Goal: Task Accomplishment & Management: Manage account settings

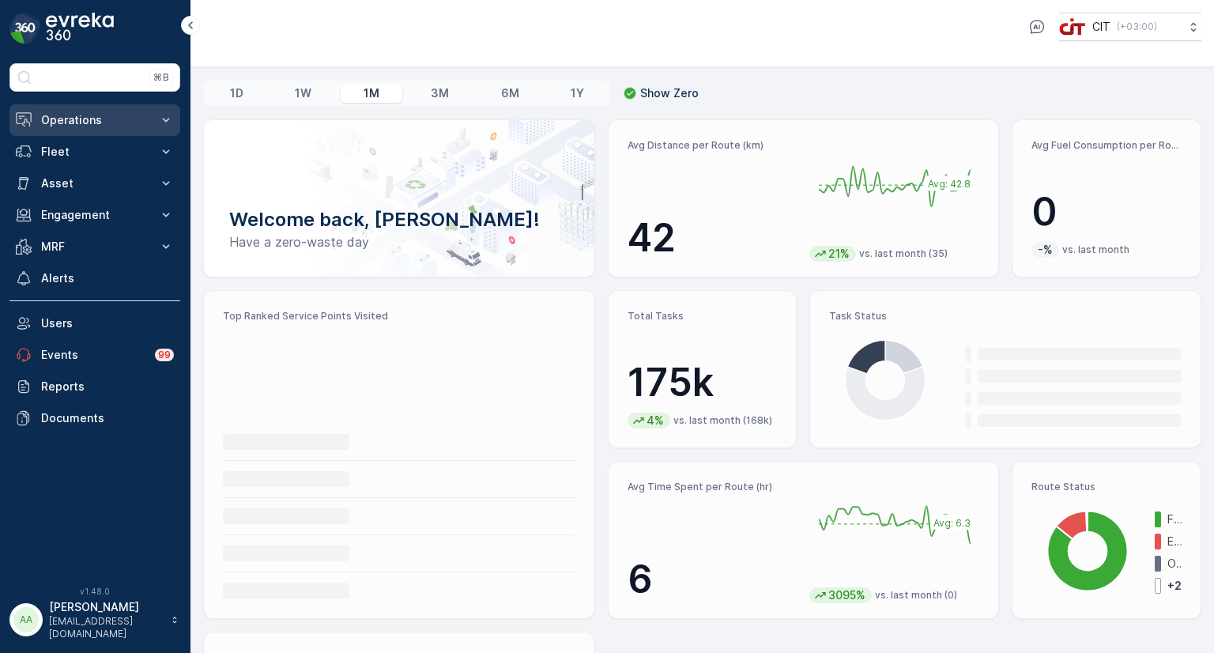
click at [82, 115] on p "Operations" at bounding box center [94, 120] width 107 height 16
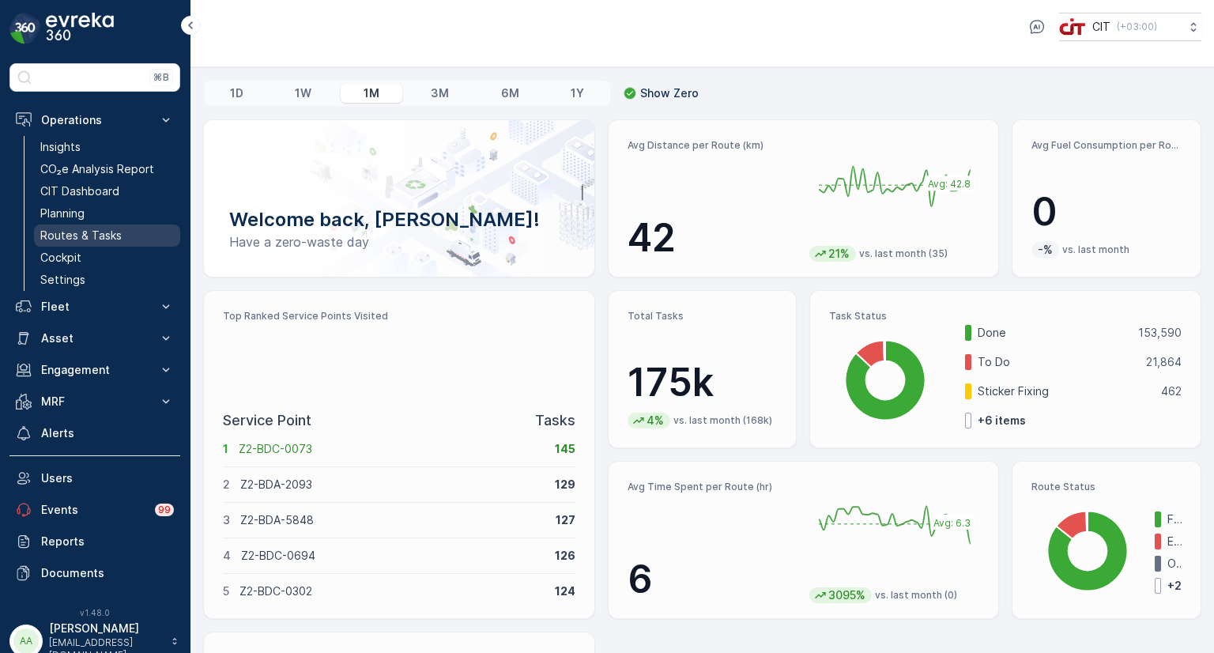
click at [88, 232] on p "Routes & Tasks" at bounding box center [80, 236] width 81 height 16
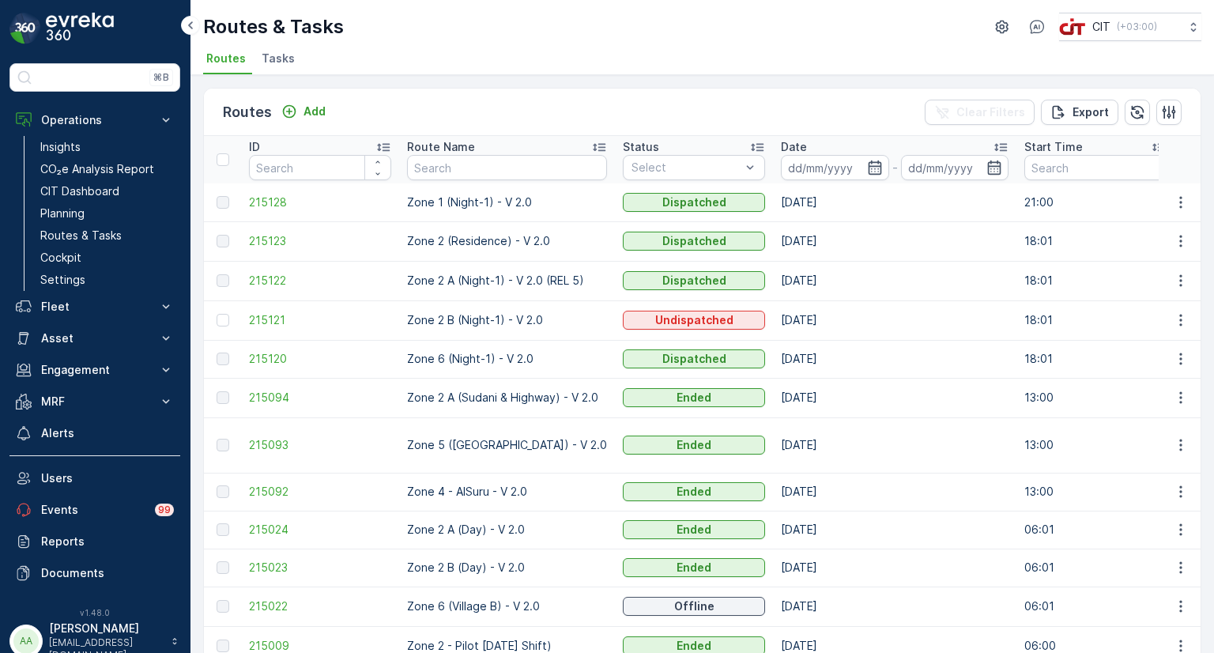
drag, startPoint x: 510, startPoint y: 244, endPoint x: 510, endPoint y: 175, distance: 69.5
click at [510, 175] on input "text" at bounding box center [507, 167] width 200 height 25
type input "pilot"
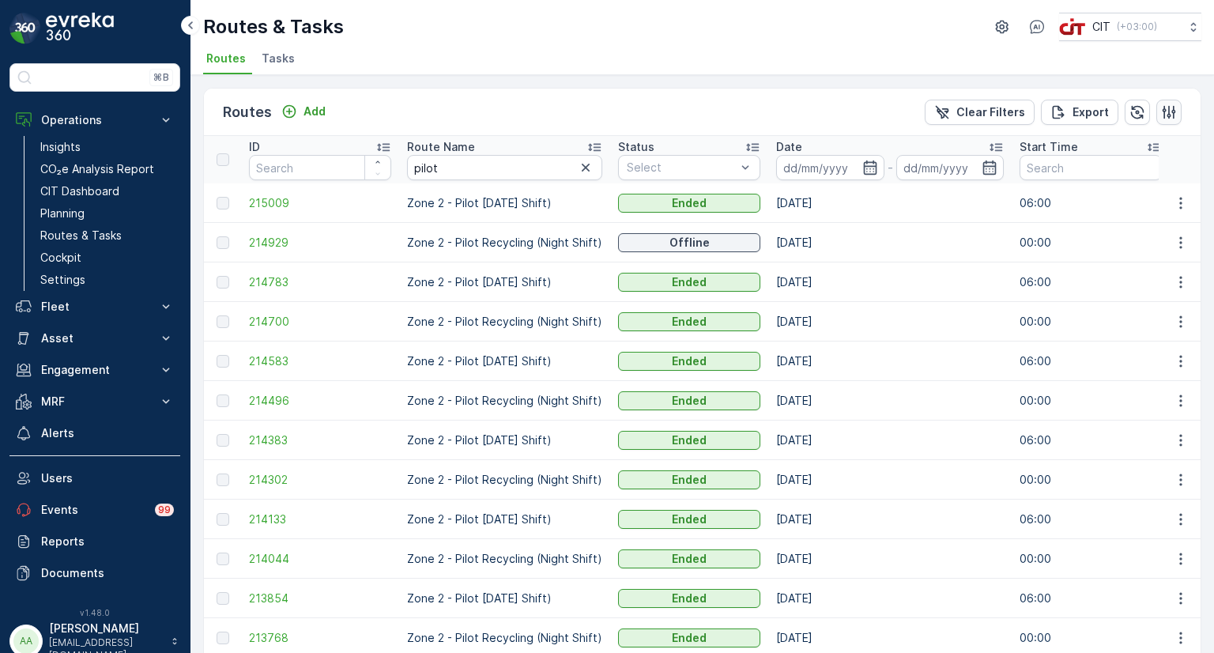
click at [1164, 108] on icon "button" at bounding box center [1168, 111] width 13 height 13
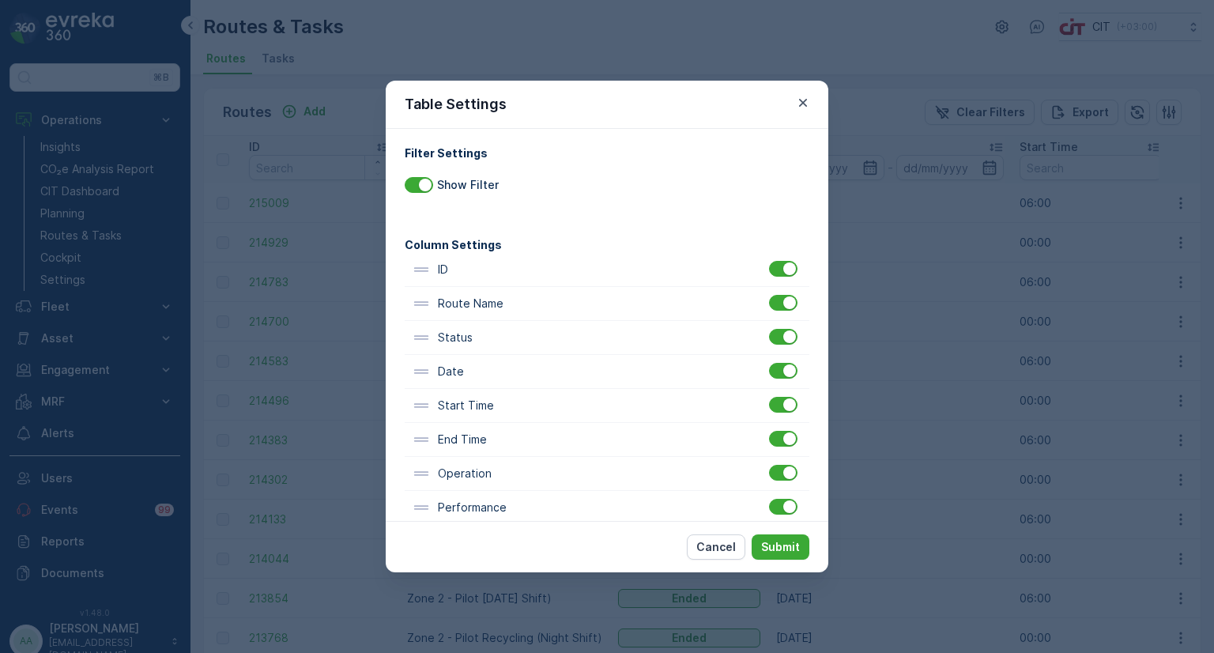
scroll to position [6, 0]
drag, startPoint x: 479, startPoint y: 506, endPoint x: 476, endPoint y: 329, distance: 177.0
click at [476, 329] on div "ID Route Name Status Date Start Time End Time Operation Performance Shift Vehic…" at bounding box center [607, 573] width 405 height 646
drag, startPoint x: 476, startPoint y: 401, endPoint x: 476, endPoint y: 363, distance: 37.1
click at [476, 363] on div "ID Route Name Performance Status Date Start Time End Time Operation Shift Vehic…" at bounding box center [607, 573] width 405 height 646
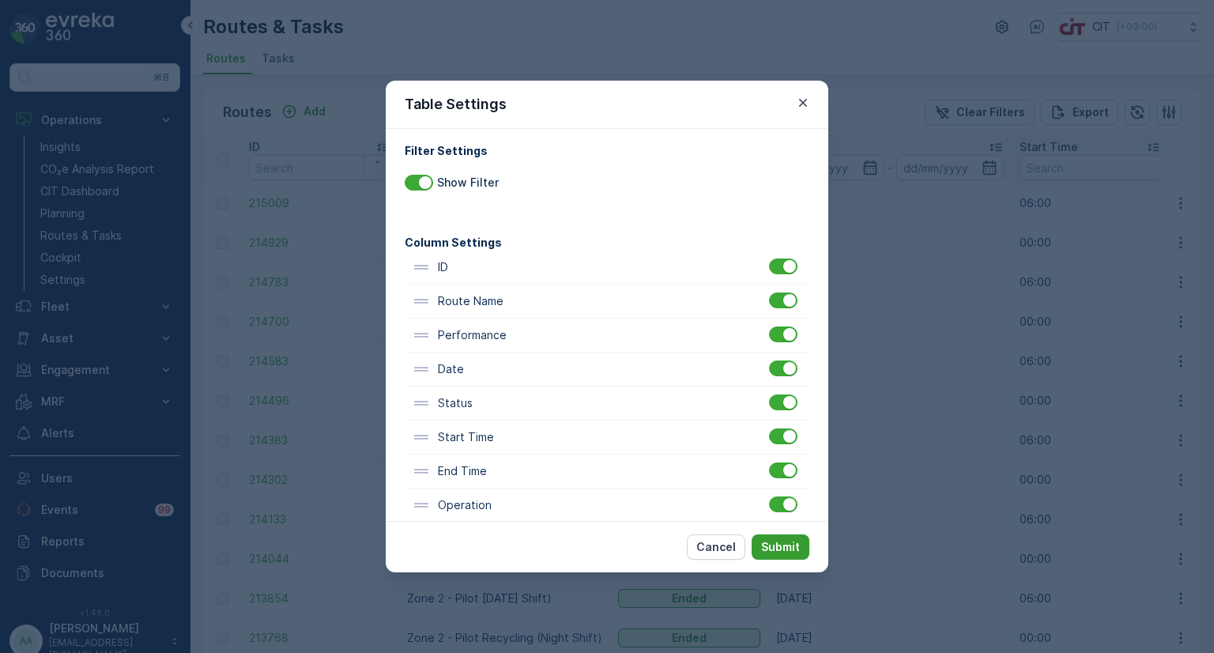
click at [796, 544] on p "Submit" at bounding box center [780, 547] width 39 height 16
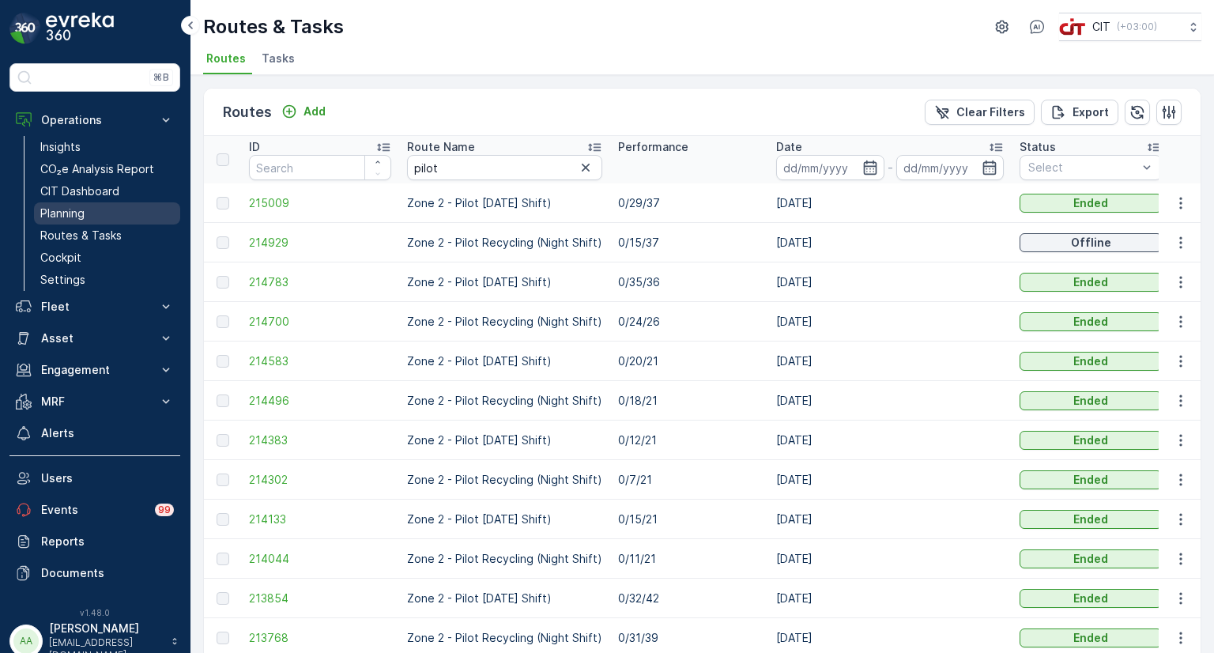
click at [66, 212] on p "Planning" at bounding box center [62, 213] width 44 height 16
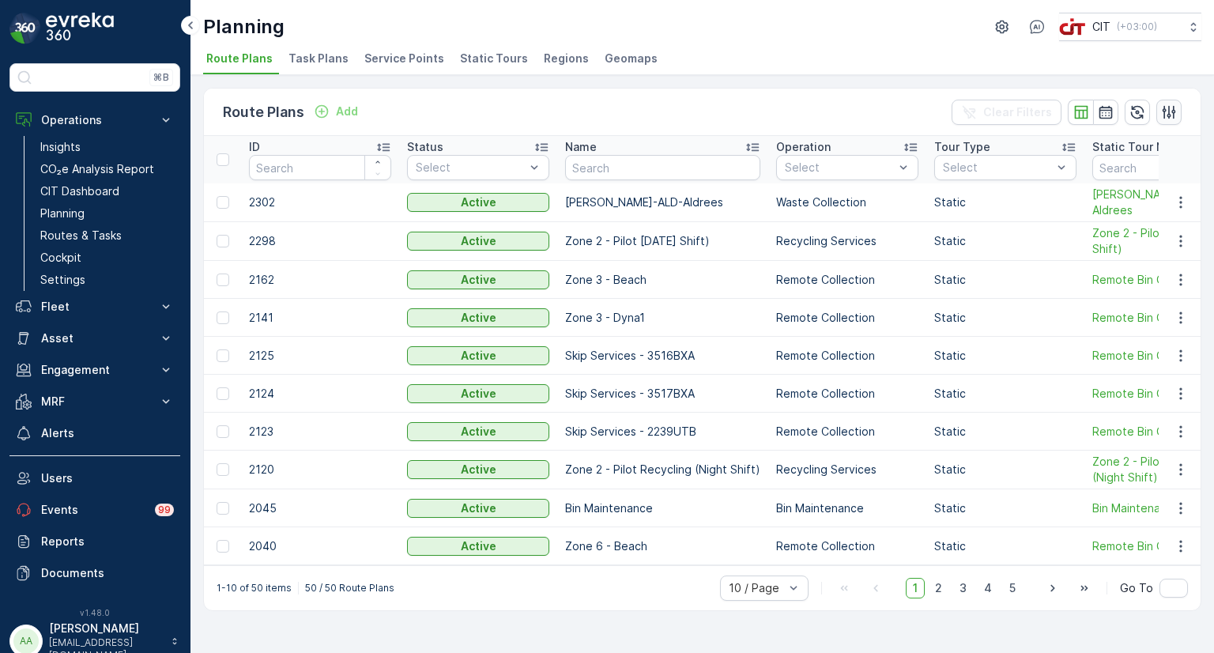
click at [1173, 112] on icon "button" at bounding box center [1169, 112] width 16 height 16
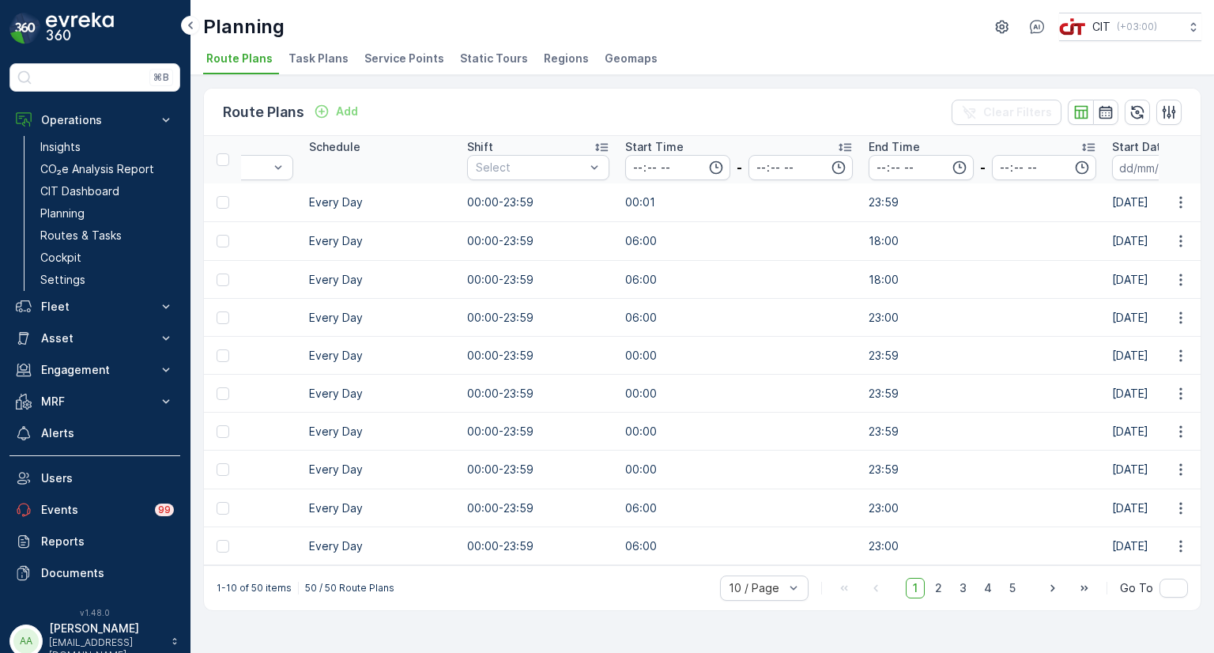
scroll to position [0, 1241]
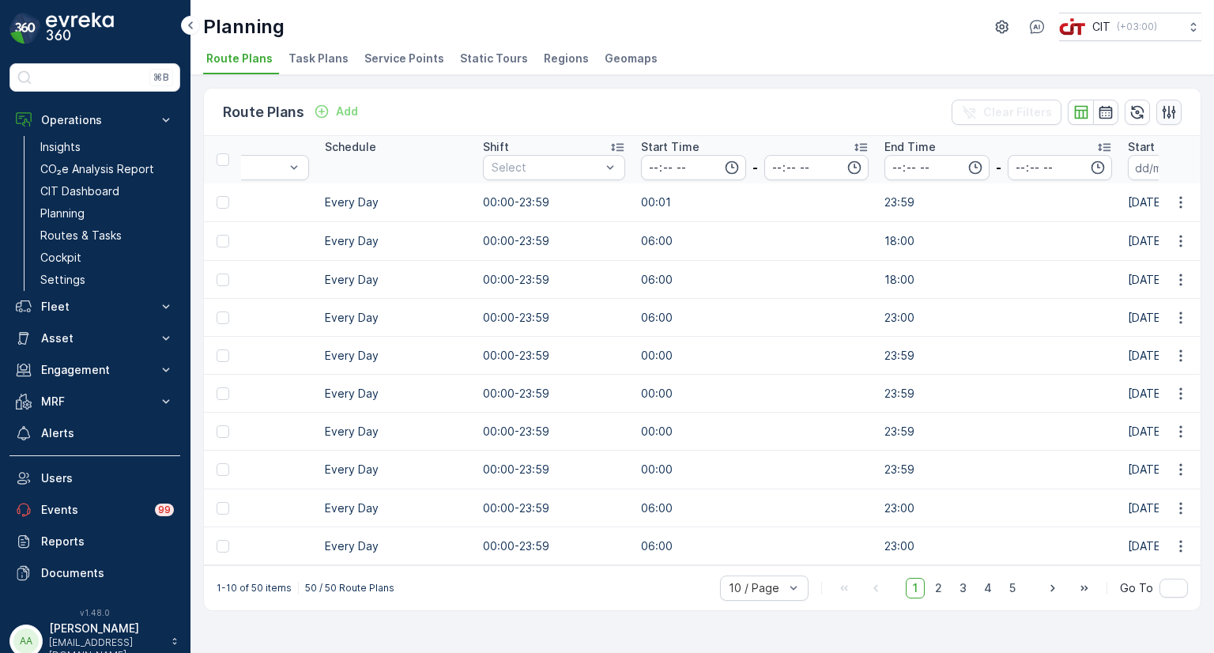
click at [1173, 109] on icon "button" at bounding box center [1168, 111] width 13 height 13
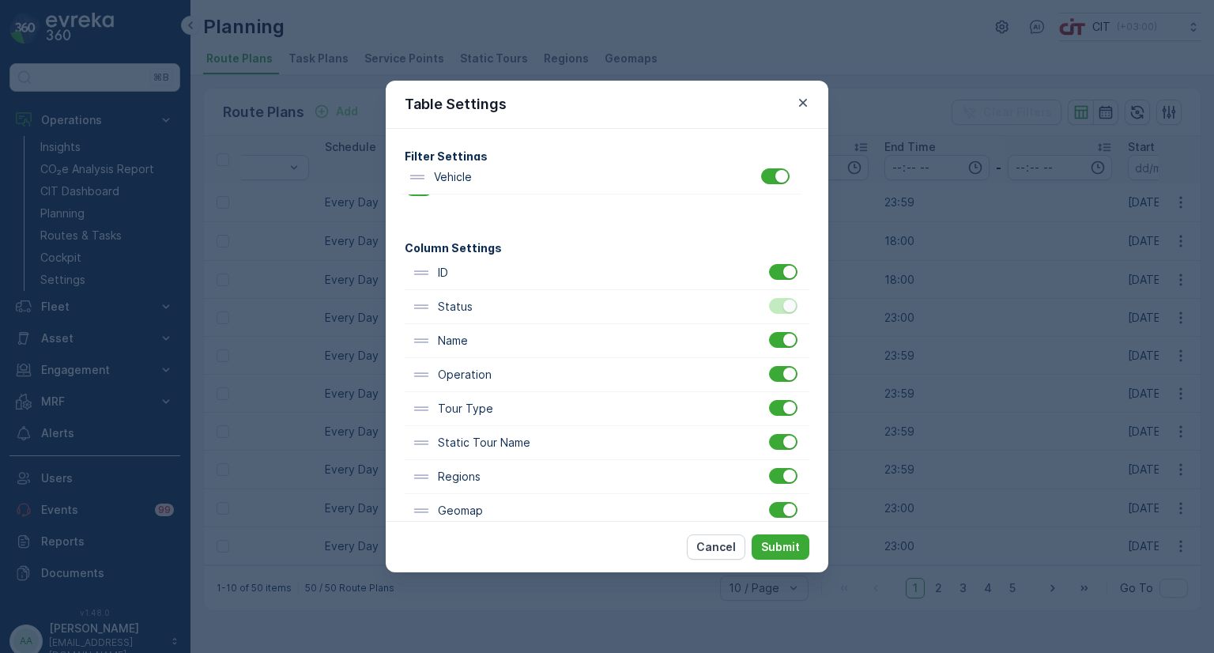
scroll to position [0, 0]
drag, startPoint x: 488, startPoint y: 452, endPoint x: 468, endPoint y: 333, distance: 120.3
click at [468, 333] on div "ID Status Name Operation Tour Type Static Tour Name Regions Geomap Schedule Shi…" at bounding box center [607, 613] width 405 height 714
click at [780, 549] on p "Submit" at bounding box center [780, 547] width 39 height 16
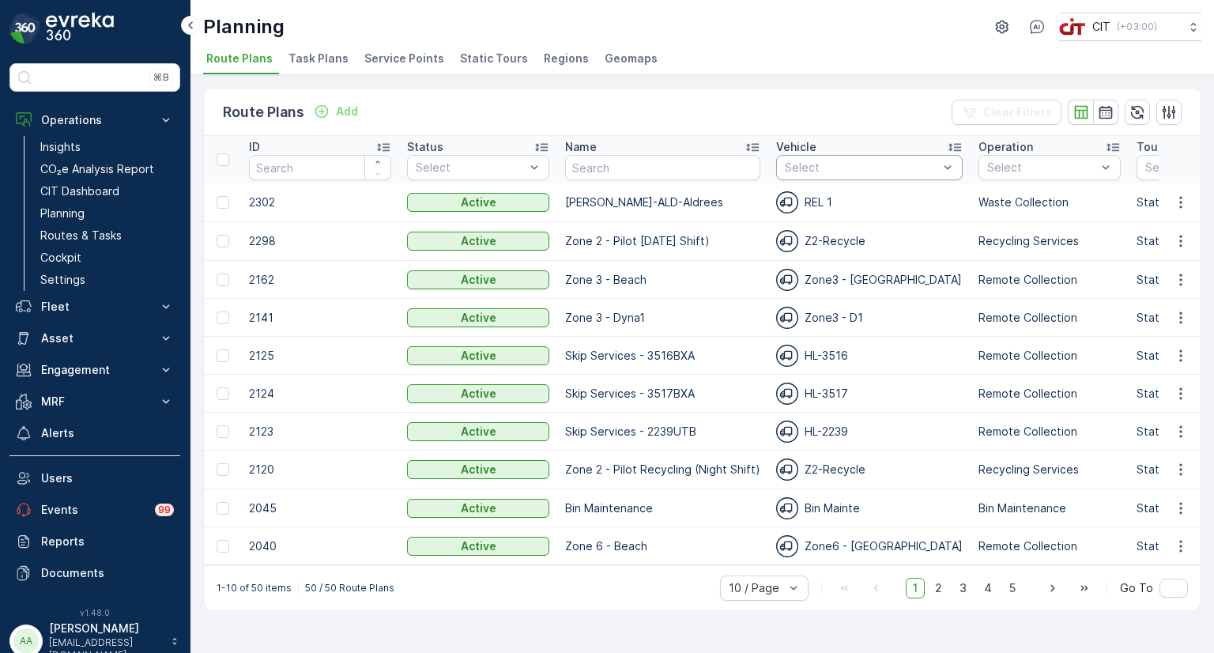
click at [857, 165] on div at bounding box center [861, 167] width 156 height 13
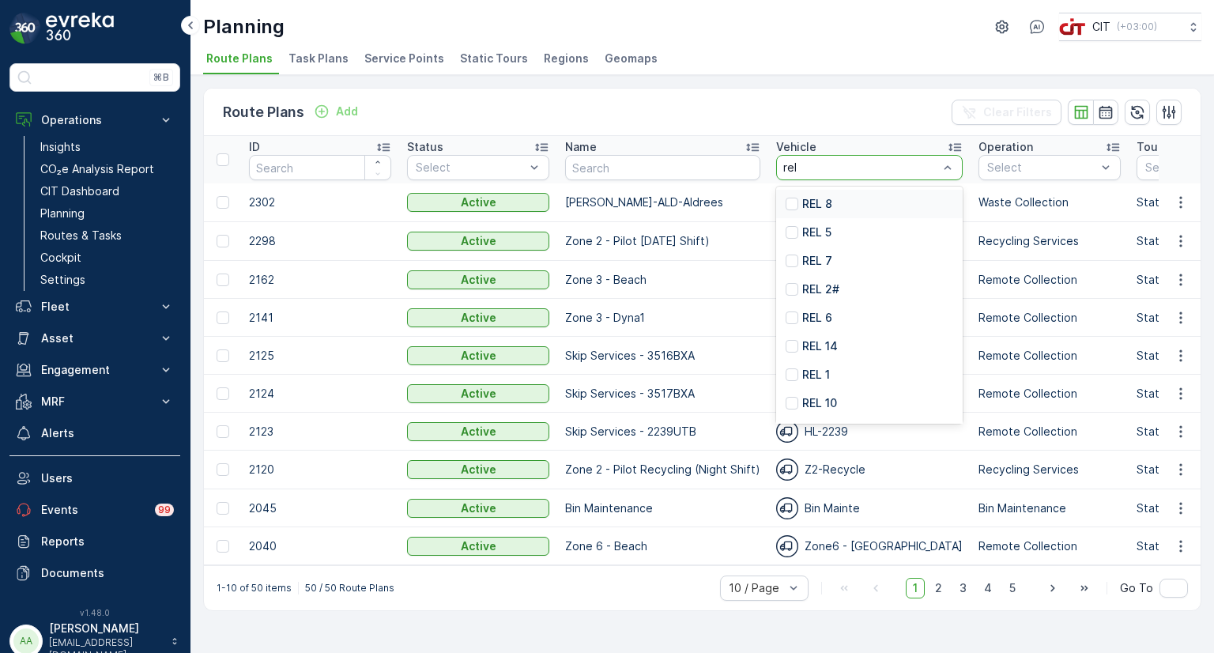
type input "rel 5"
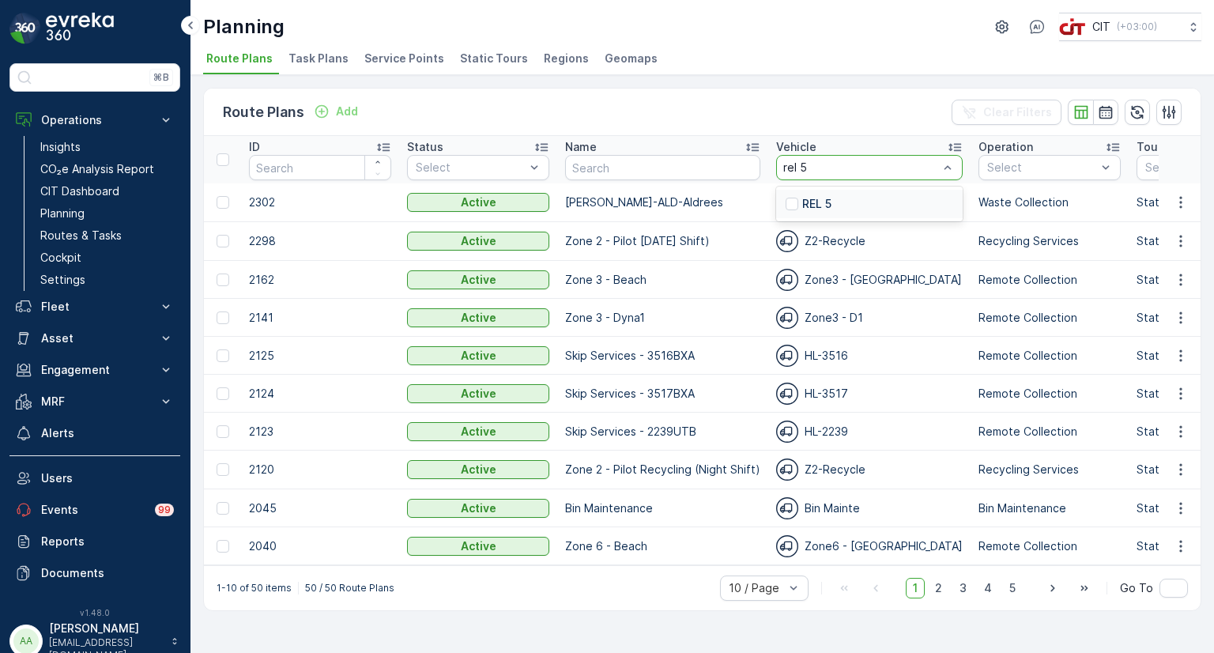
click at [802, 203] on p "REL 5" at bounding box center [816, 204] width 29 height 16
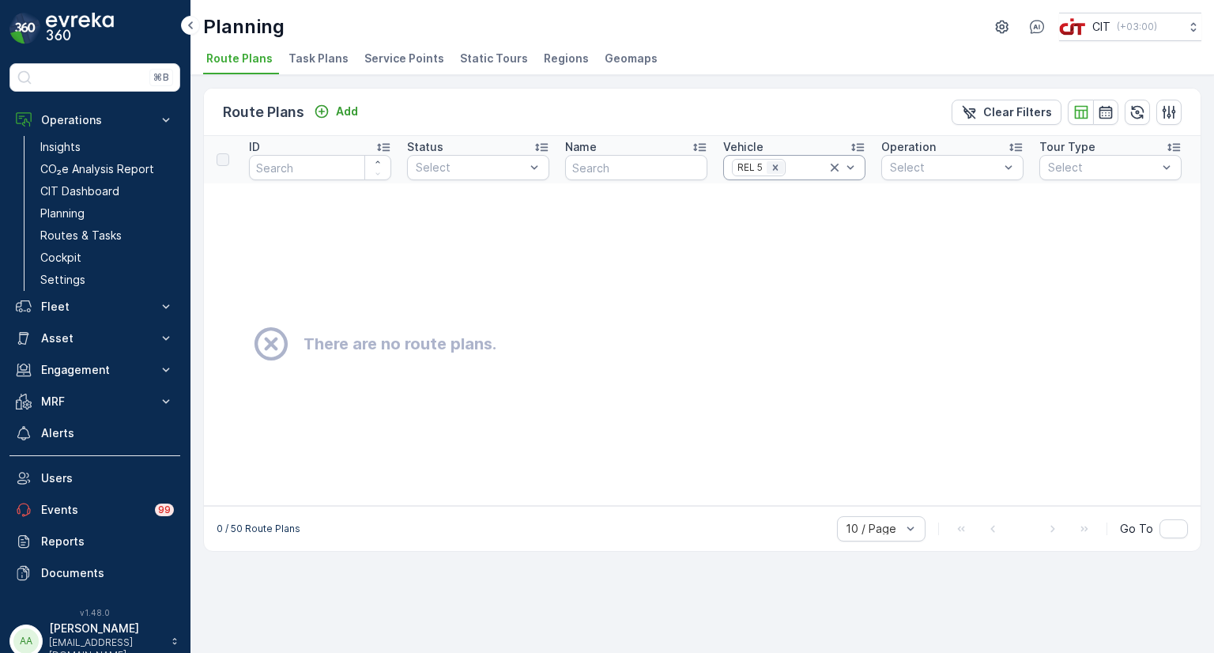
click at [778, 168] on icon "Remove REL 5" at bounding box center [775, 167] width 11 height 11
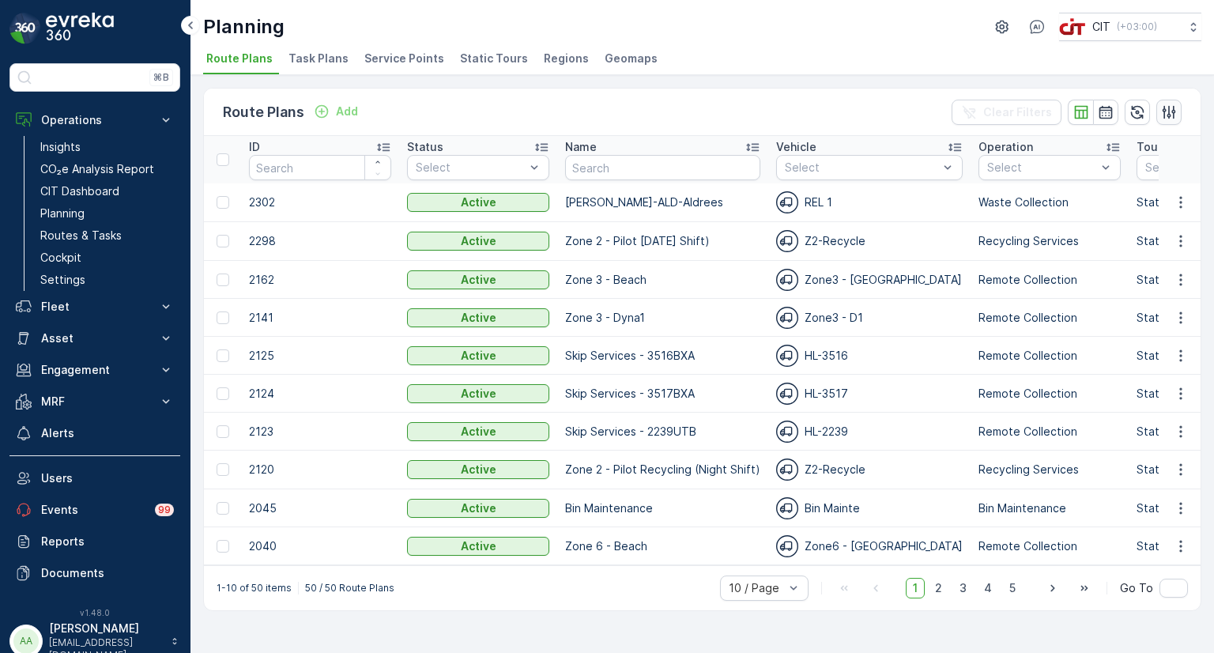
click at [1180, 114] on button "button" at bounding box center [1168, 112] width 25 height 25
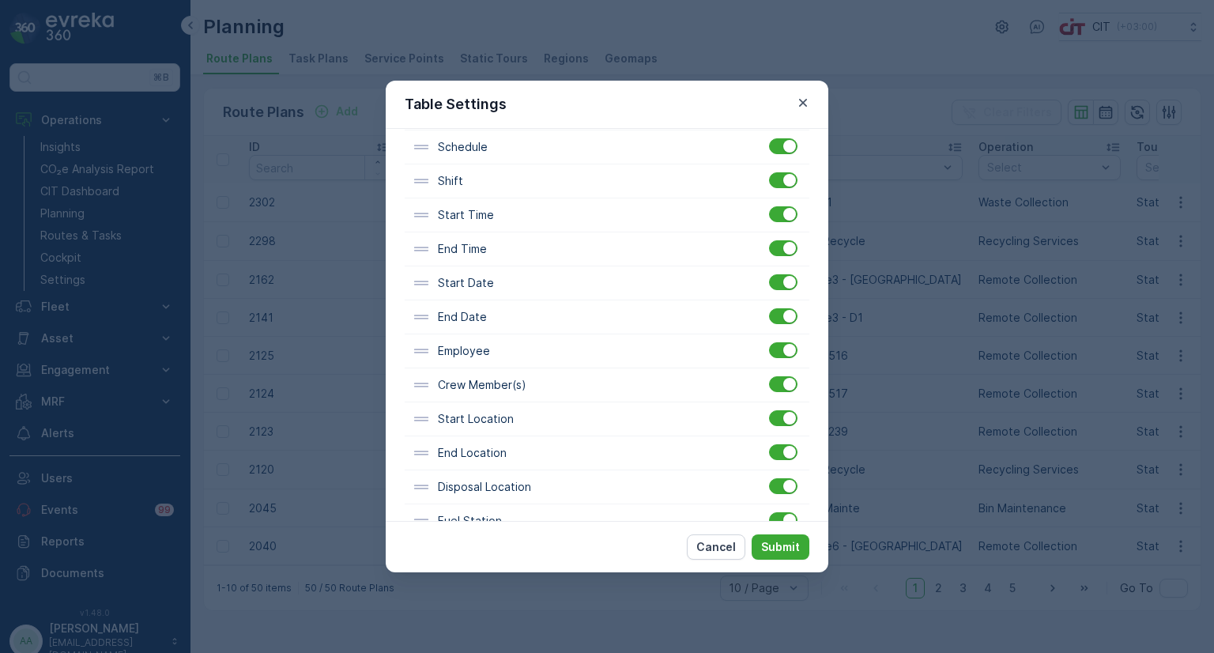
scroll to position [465, 0]
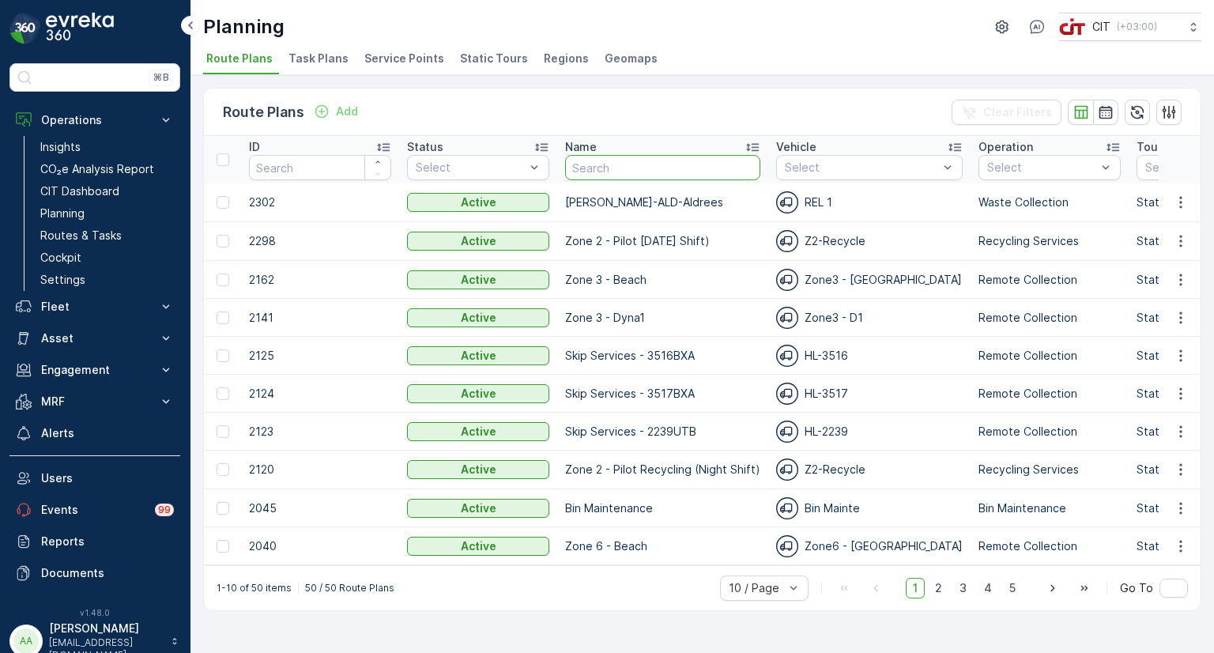
click at [603, 162] on input "text" at bounding box center [662, 167] width 195 height 25
type input "area a"
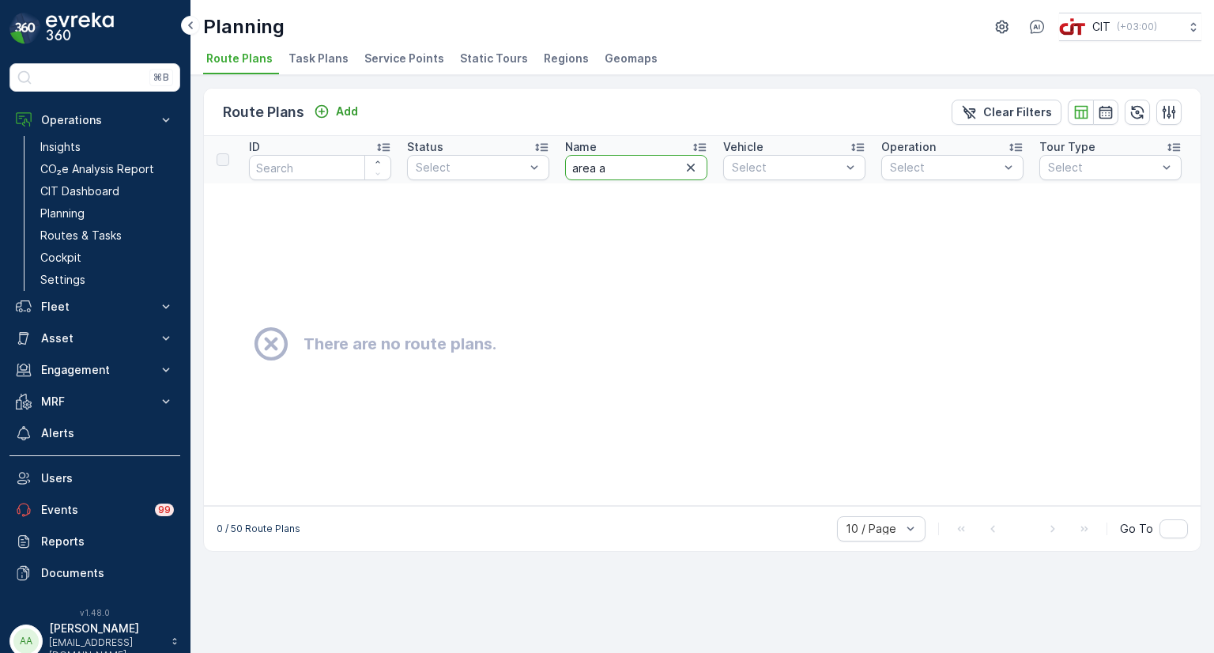
click at [603, 162] on input "area a" at bounding box center [636, 167] width 142 height 25
type input "area"
click at [617, 170] on input "area" at bounding box center [636, 167] width 142 height 25
drag, startPoint x: 617, startPoint y: 170, endPoint x: 525, endPoint y: 168, distance: 91.7
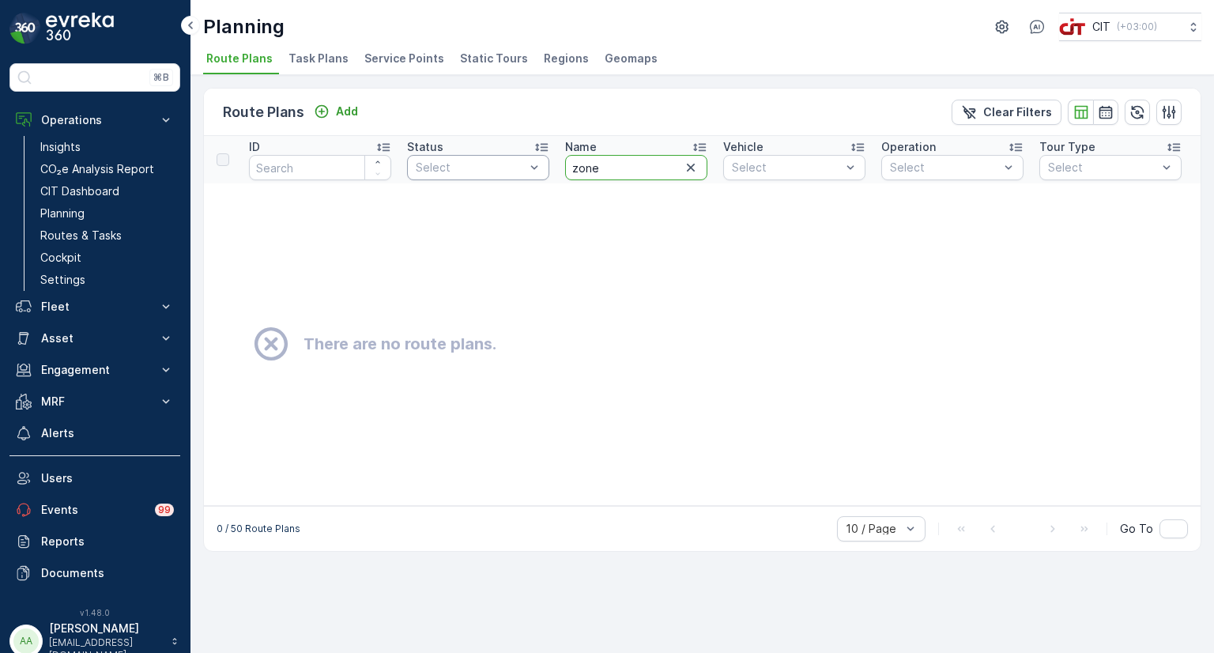
type input "zone 2"
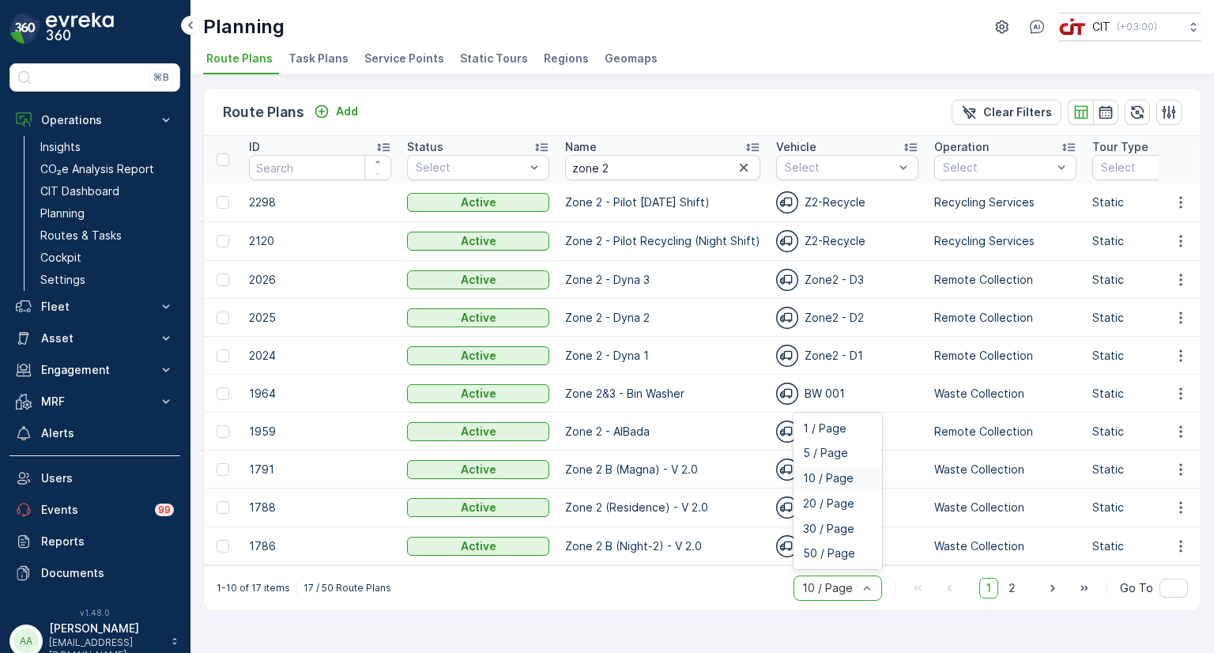
click at [858, 586] on div "10 / Page" at bounding box center [837, 587] width 88 height 25
click at [835, 503] on span "20 / Page" at bounding box center [828, 503] width 51 height 13
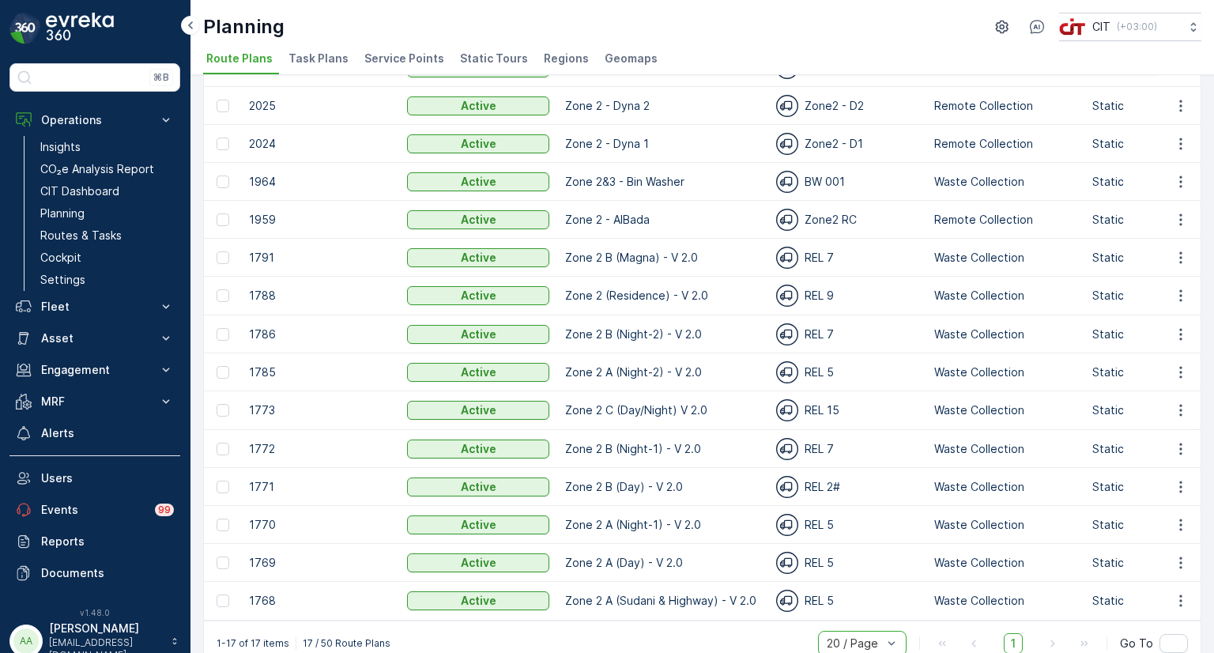
scroll to position [243, 0]
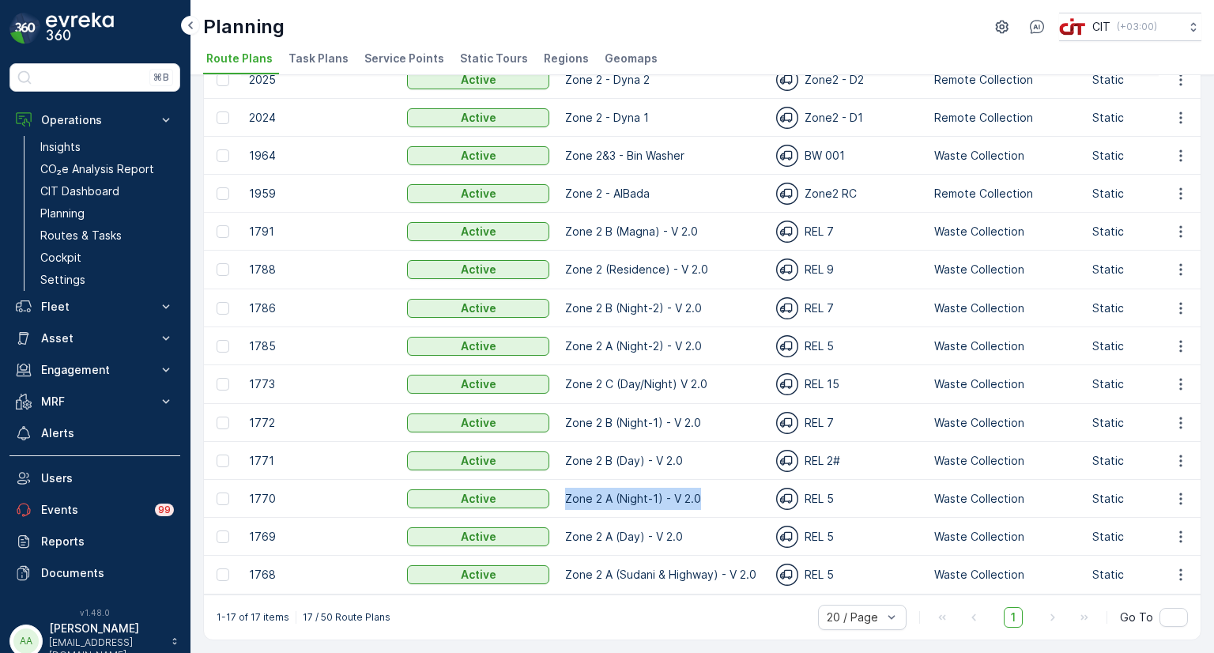
drag, startPoint x: 708, startPoint y: 495, endPoint x: 561, endPoint y: 491, distance: 147.0
click at [561, 491] on td "Zone 2 A (Night-1) - V 2.0" at bounding box center [662, 499] width 211 height 38
copy td "Zone 2 A (Night-1) - V 2.0"
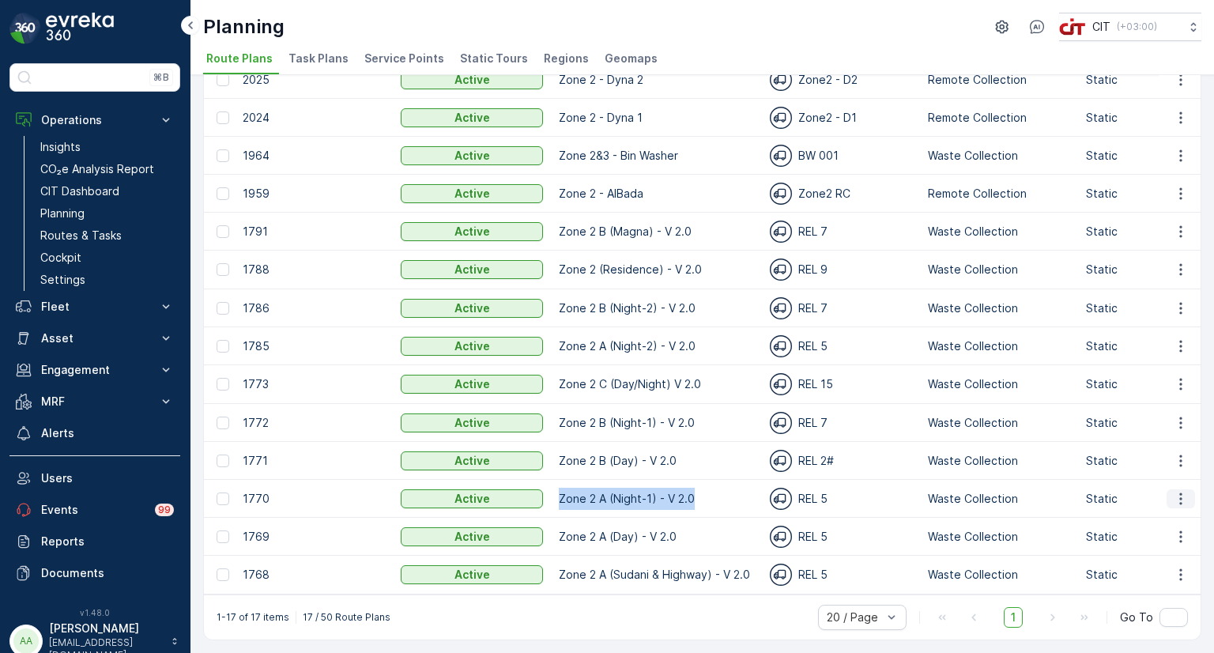
click at [1179, 492] on icon "button" at bounding box center [1181, 499] width 16 height 16
click at [1157, 522] on div "Edit Route Plan" at bounding box center [1166, 515] width 94 height 22
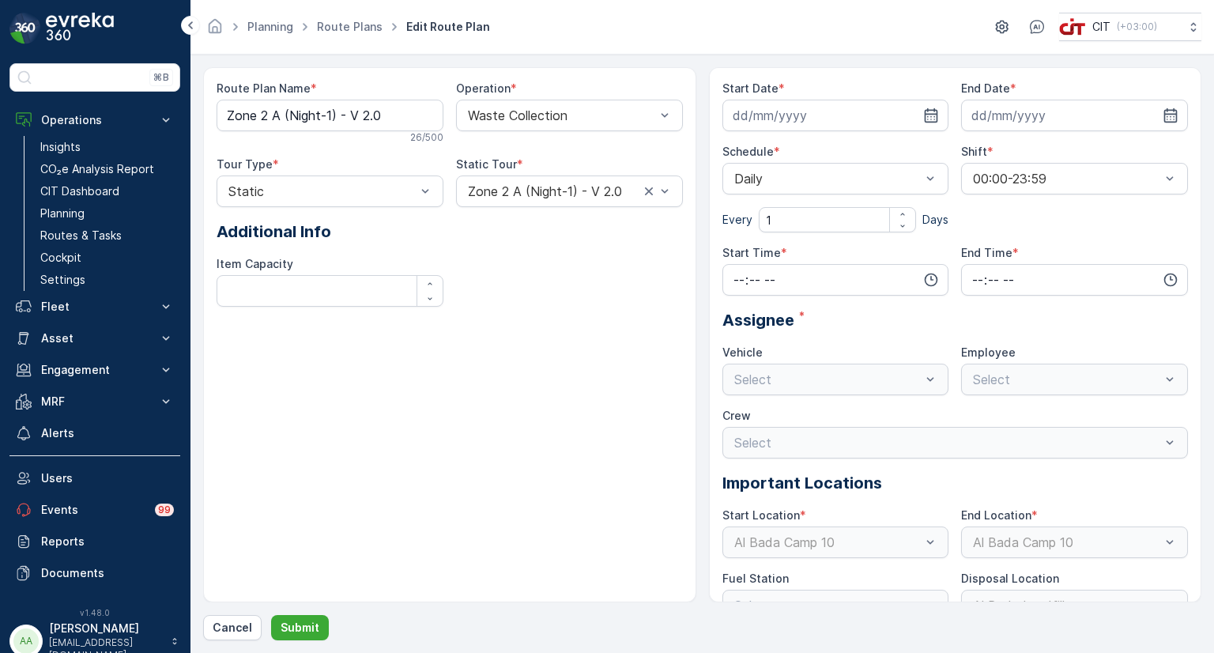
type input "[DATE]"
type input "18:01"
type input "23:59"
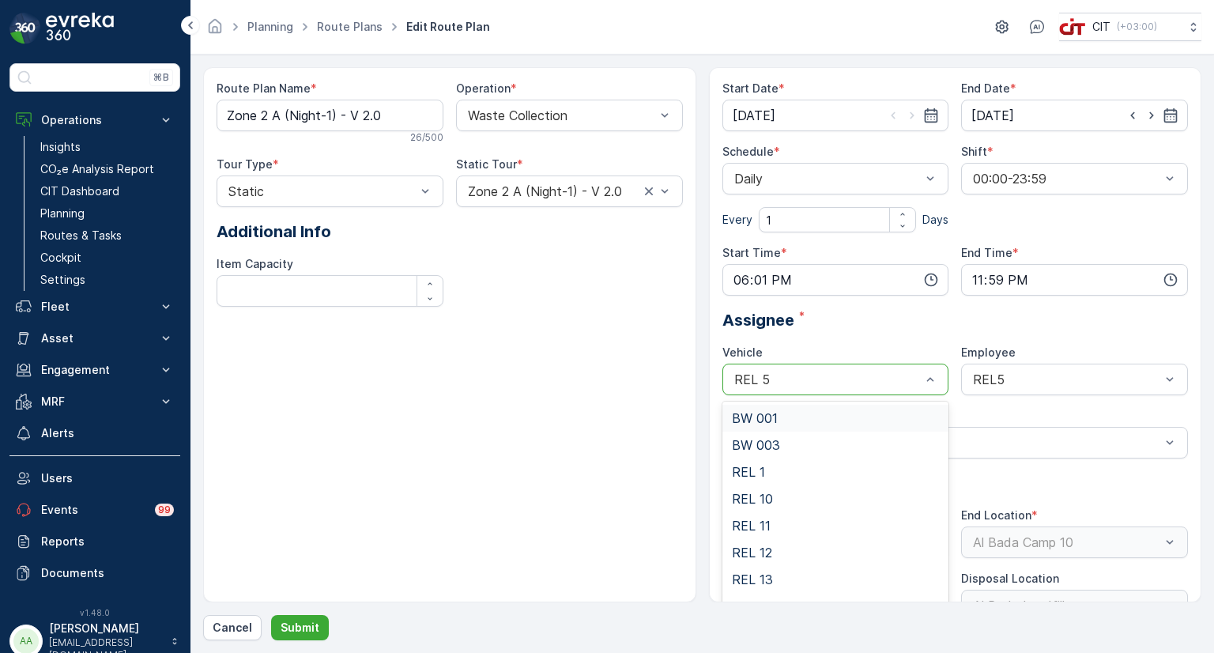
click at [828, 388] on div "REL 5" at bounding box center [835, 379] width 227 height 32
click at [774, 478] on div "REL 4" at bounding box center [836, 480] width 208 height 14
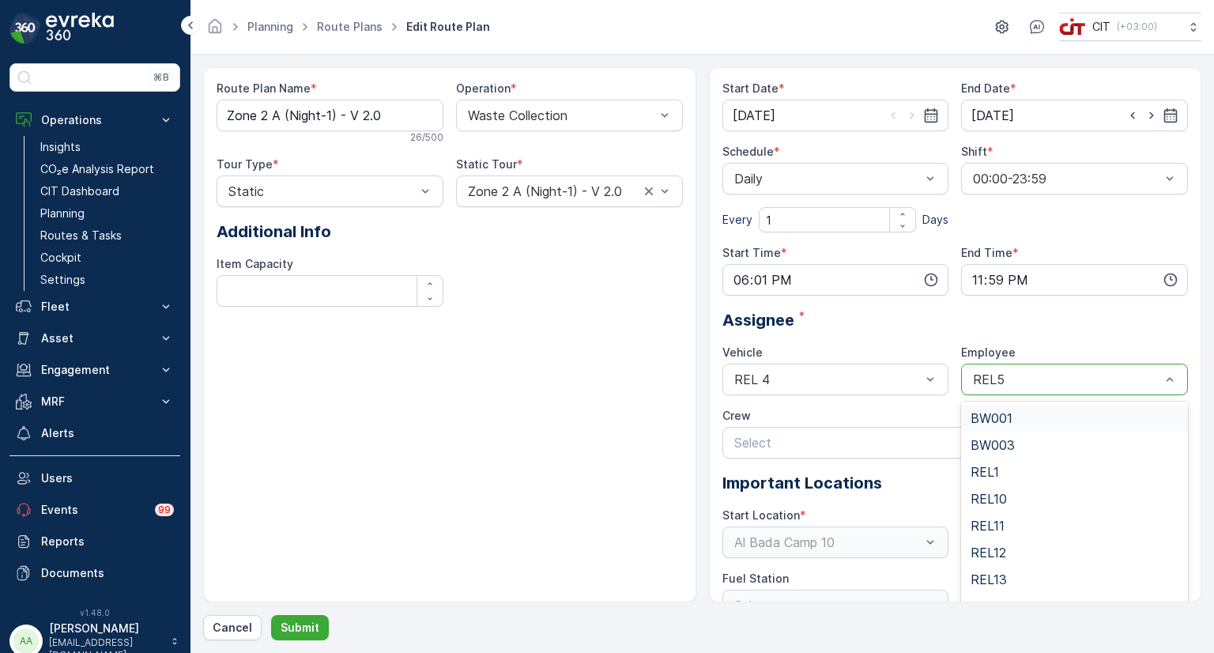
click at [1035, 383] on div at bounding box center [1066, 379] width 190 height 14
click at [1007, 536] on div "REL4" at bounding box center [1074, 532] width 208 height 14
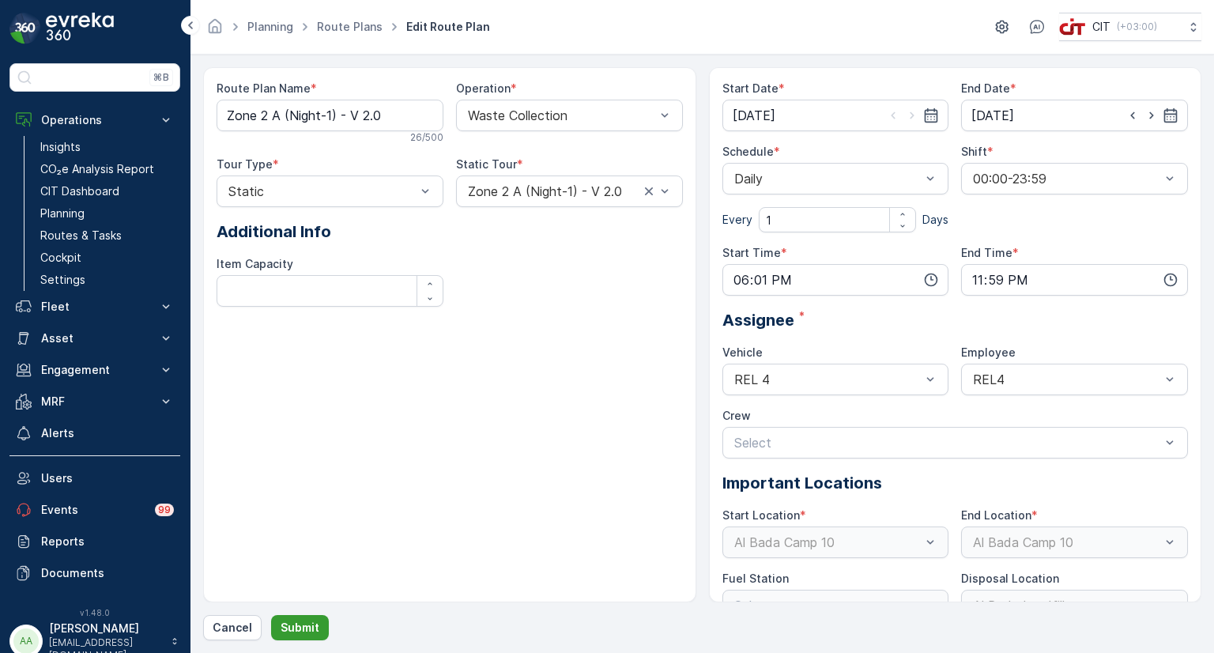
click at [292, 621] on p "Submit" at bounding box center [300, 627] width 39 height 16
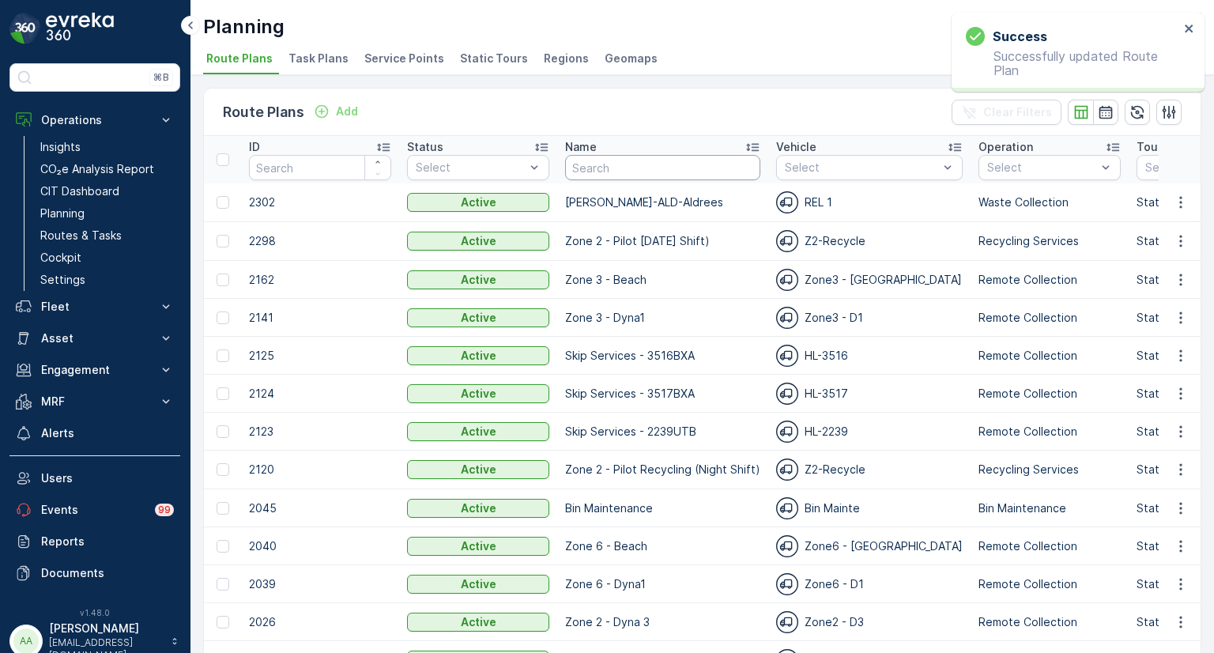
click at [626, 160] on input "text" at bounding box center [662, 167] width 195 height 25
paste input "Zone 2 A (Night-1) - V 2.0"
type input "Zone 2 A (Night-1) - V 2.0"
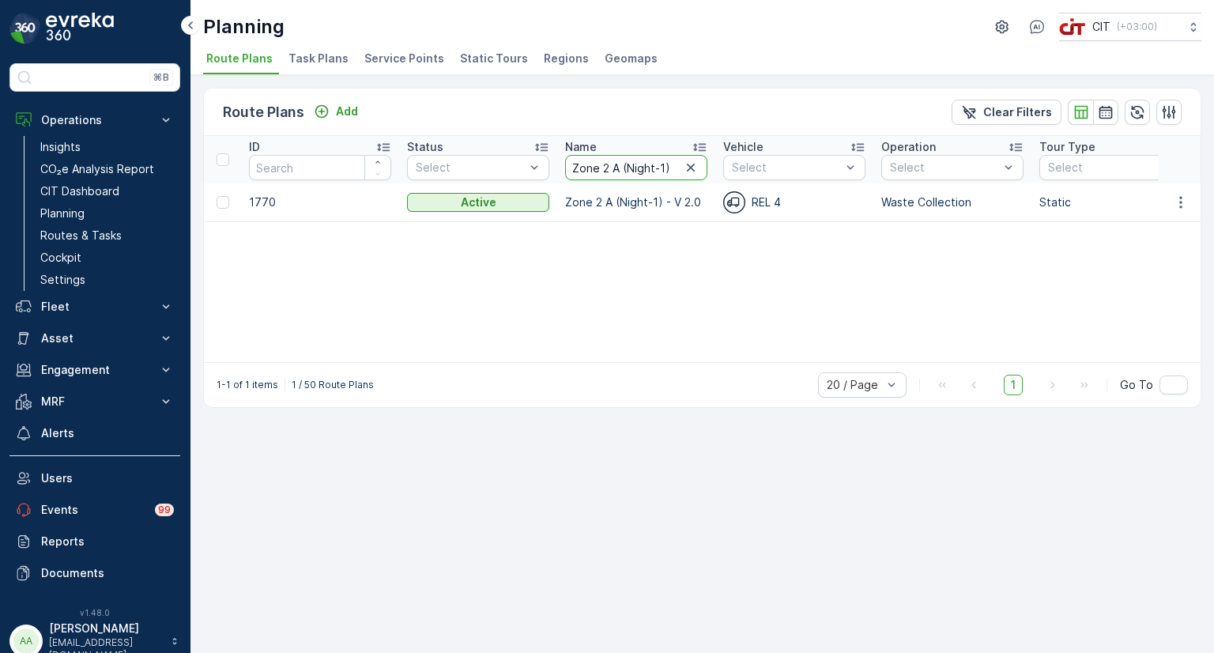
click at [620, 166] on input "Zone 2 A (Night-1) - V 2.0" at bounding box center [636, 167] width 142 height 25
type input "Zone 2 A"
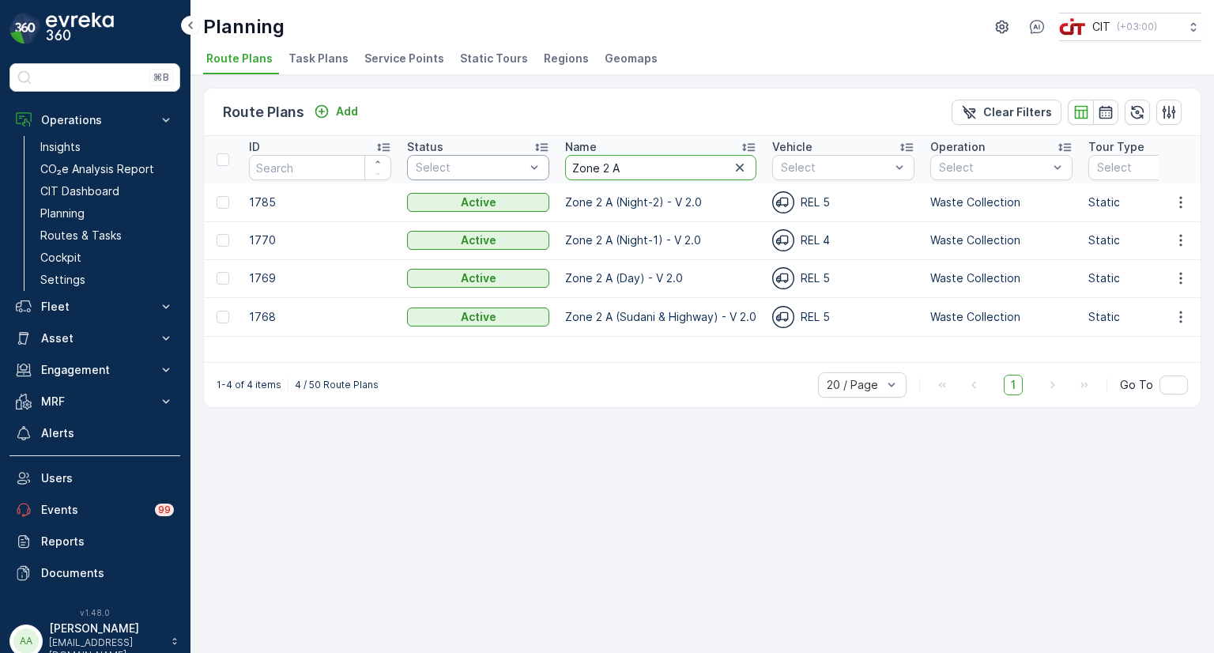
drag, startPoint x: 619, startPoint y: 168, endPoint x: 529, endPoint y: 168, distance: 90.1
click at [1184, 203] on icon "button" at bounding box center [1181, 202] width 16 height 16
click at [1158, 226] on span "Edit Route Plan" at bounding box center [1165, 225] width 81 height 16
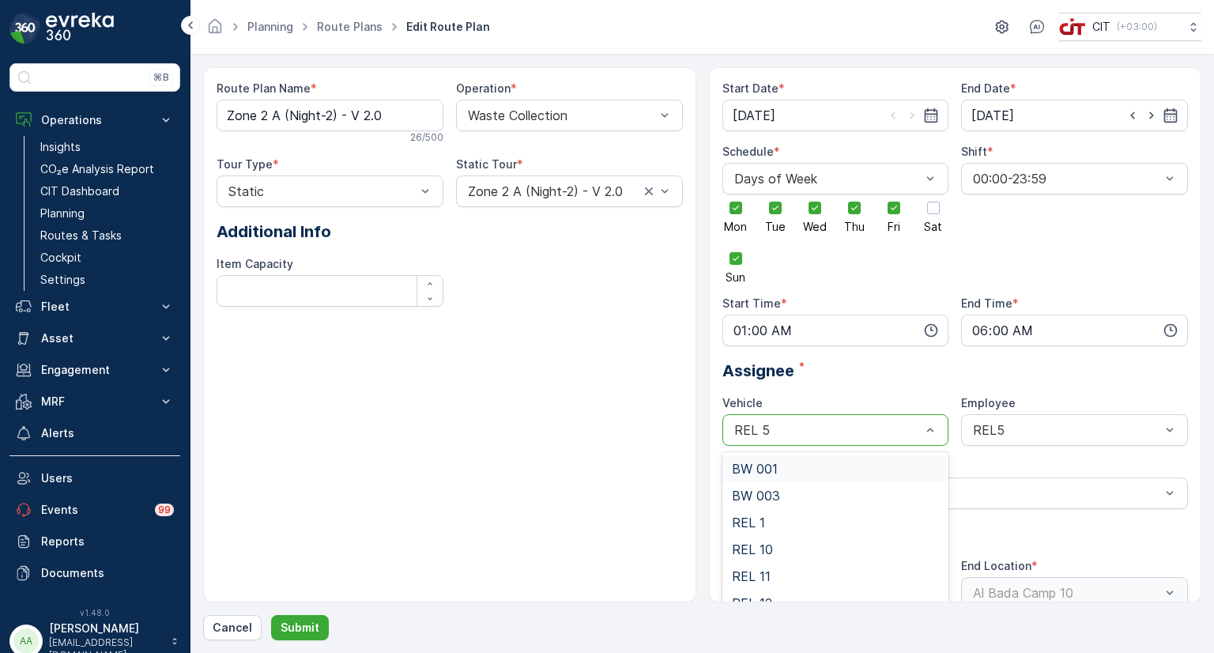
click at [864, 435] on div at bounding box center [827, 430] width 190 height 14
click at [769, 595] on div "REL 4" at bounding box center [836, 593] width 208 height 14
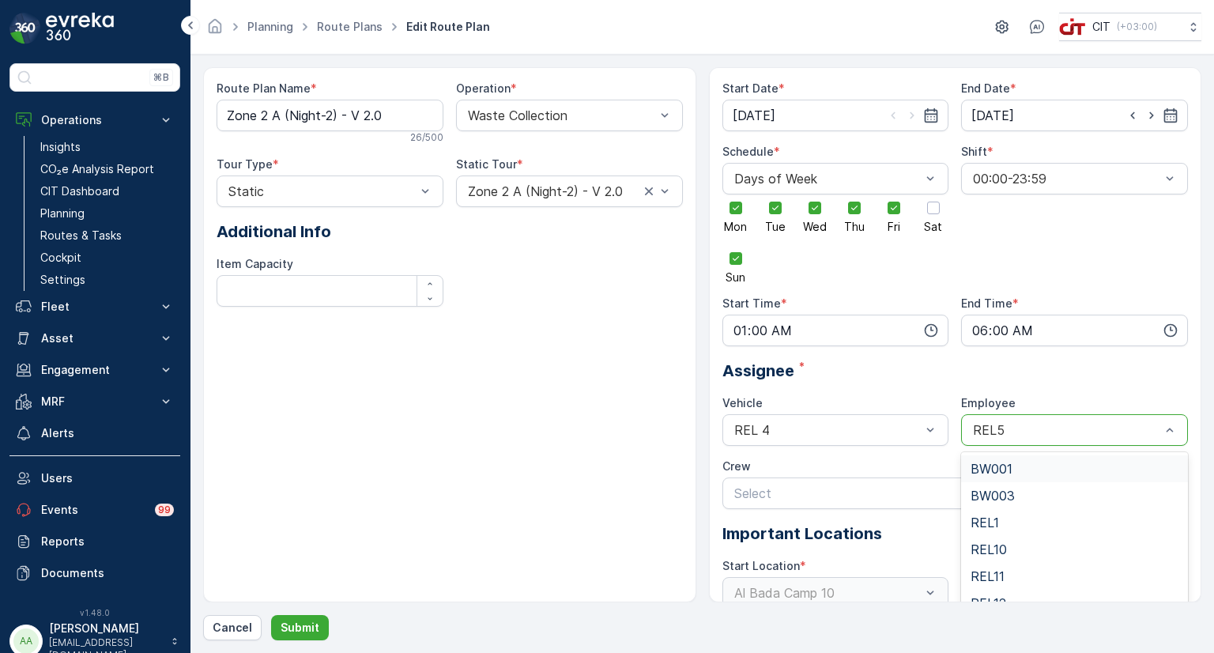
click at [998, 428] on div at bounding box center [1066, 430] width 190 height 14
click at [1011, 539] on div "REL4" at bounding box center [1074, 541] width 208 height 14
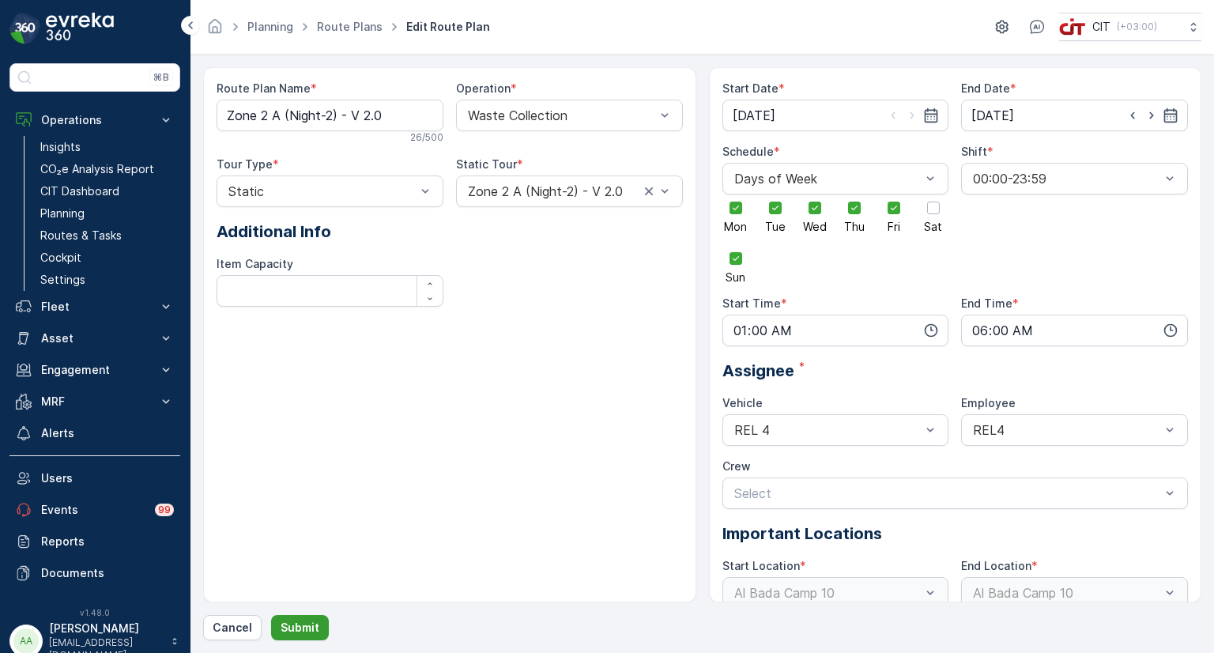
click at [298, 620] on p "Submit" at bounding box center [300, 627] width 39 height 16
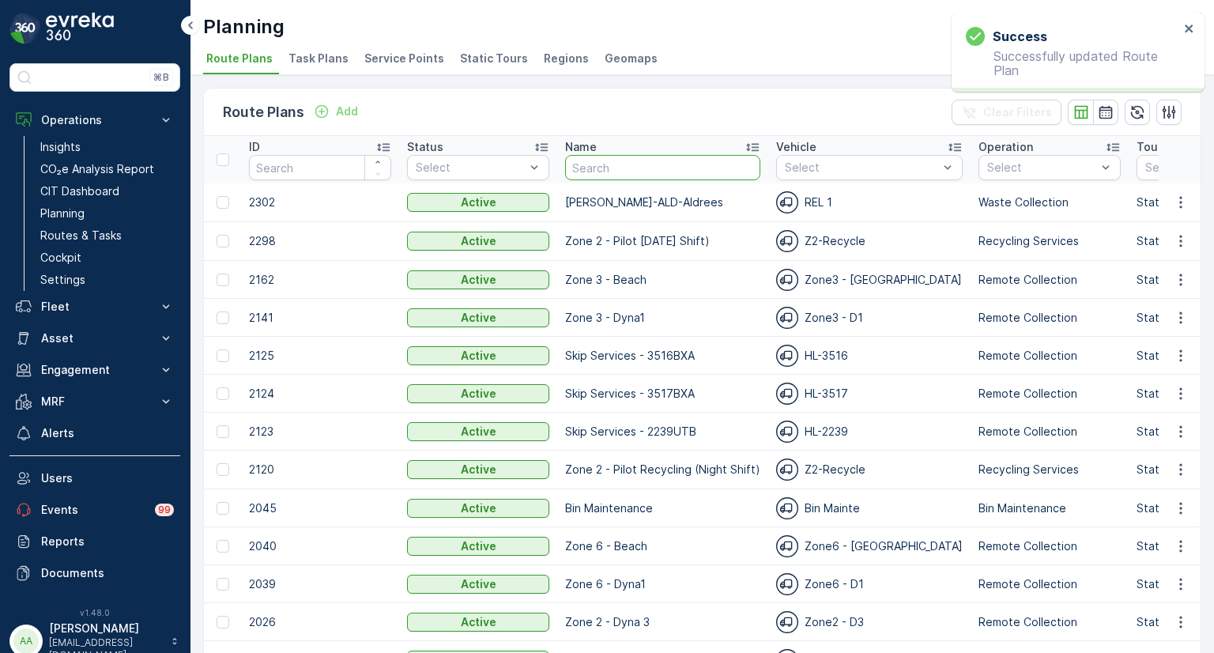
click at [650, 160] on input "text" at bounding box center [662, 167] width 195 height 25
paste input "Zone 2 A"
type input "Zone 2 A"
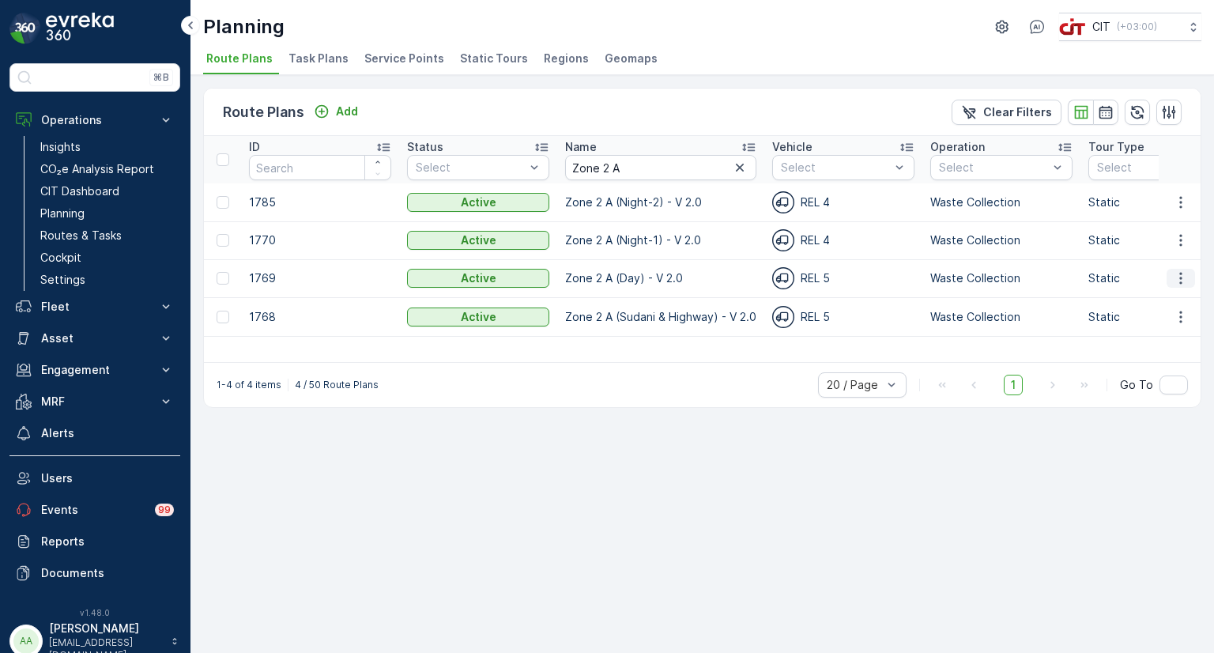
click at [1181, 274] on icon "button" at bounding box center [1181, 278] width 16 height 16
click at [1156, 296] on span "Edit Route Plan" at bounding box center [1165, 301] width 81 height 16
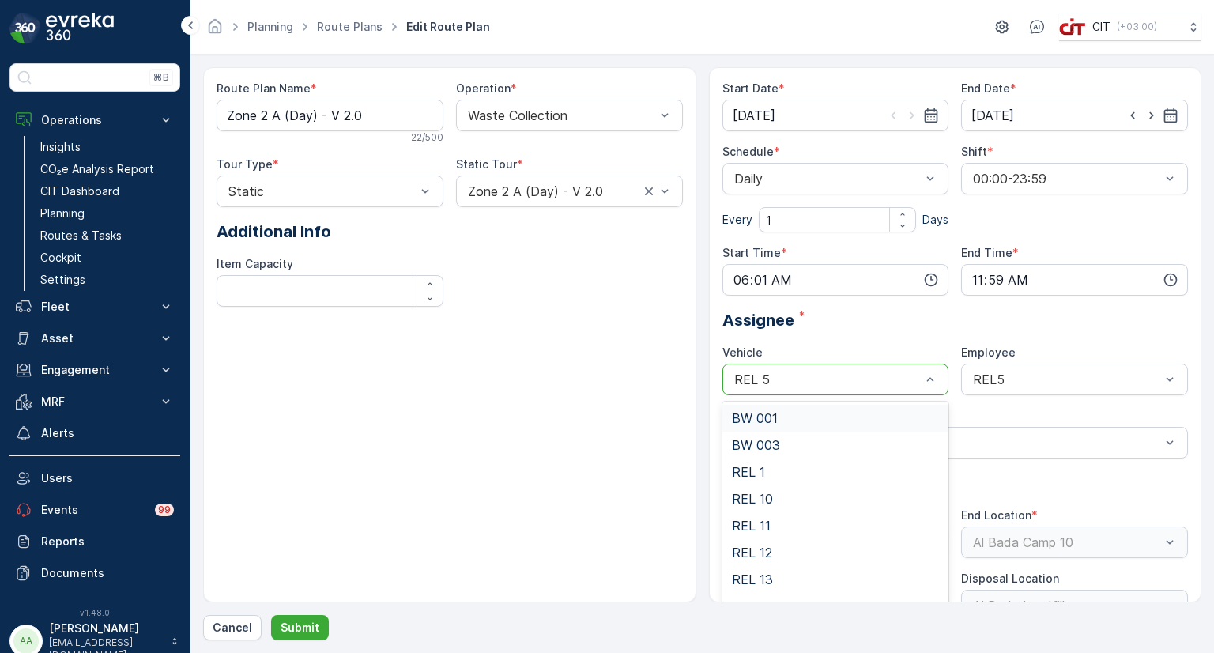
click at [823, 374] on div at bounding box center [827, 379] width 190 height 14
click at [770, 450] on div "REL 4" at bounding box center [835, 460] width 227 height 27
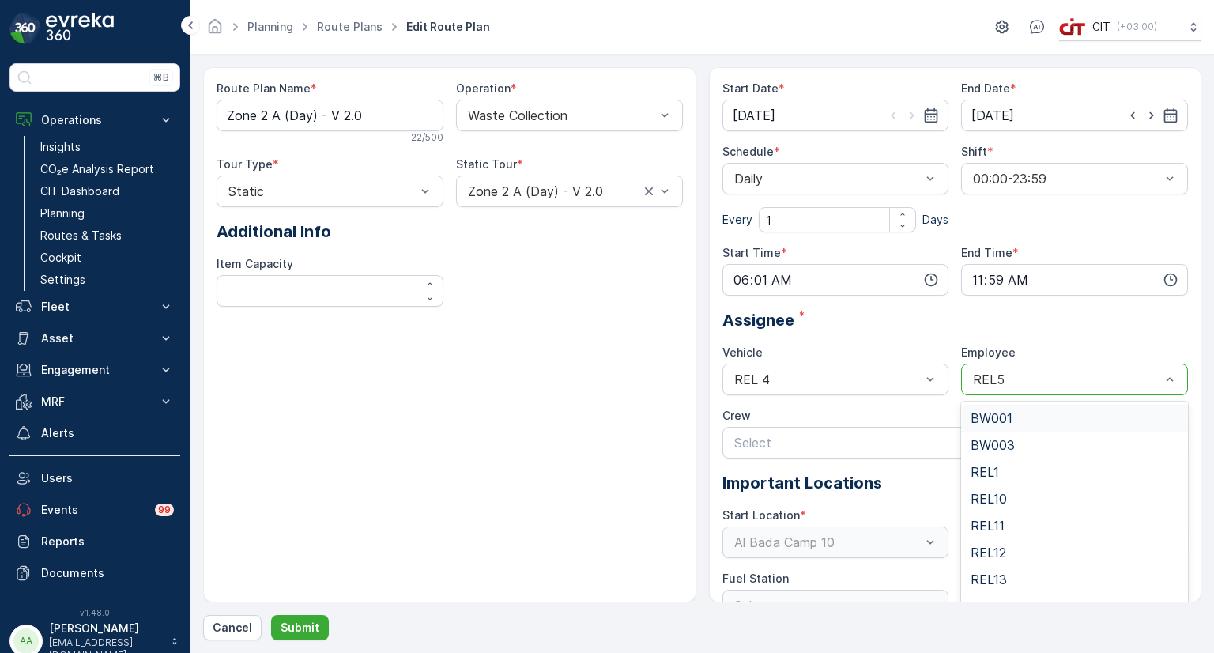
click at [1062, 390] on div "REL5" at bounding box center [1074, 379] width 227 height 32
click at [998, 474] on span "REL4" at bounding box center [986, 475] width 32 height 14
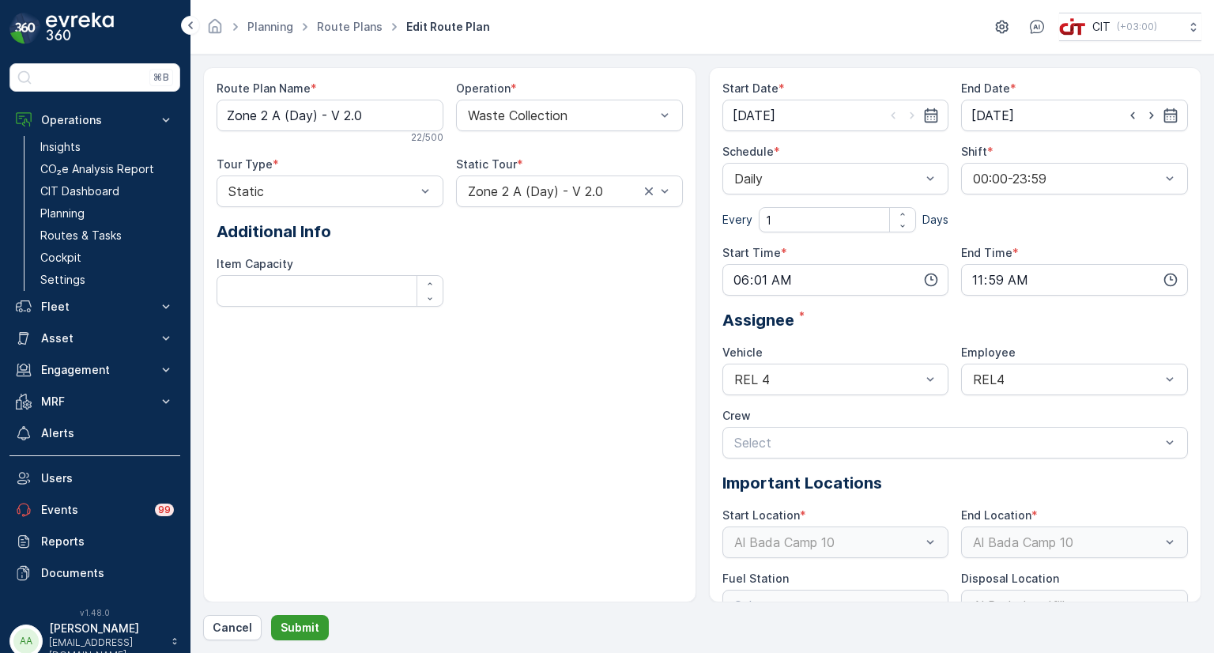
click at [311, 623] on p "Submit" at bounding box center [300, 627] width 39 height 16
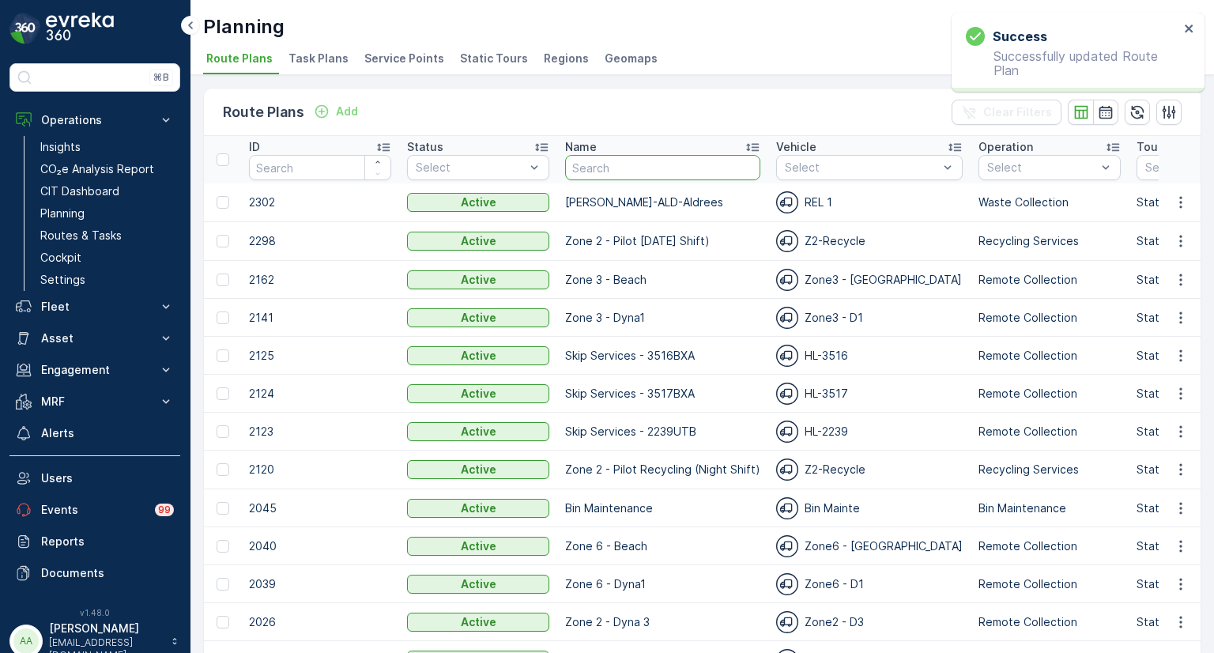
click at [636, 165] on input "text" at bounding box center [662, 167] width 195 height 25
paste input "Zone 2 A"
type input "Zone 2 A"
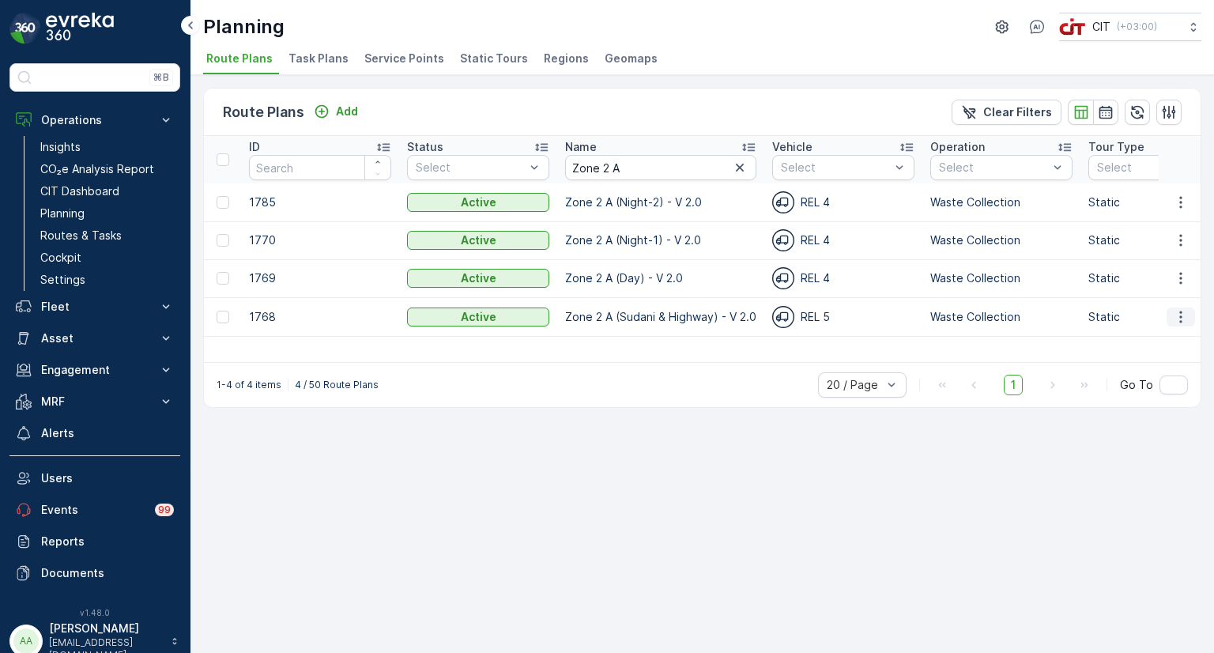
click at [1186, 309] on icon "button" at bounding box center [1181, 317] width 16 height 16
click at [1163, 337] on span "Edit Route Plan" at bounding box center [1165, 340] width 81 height 16
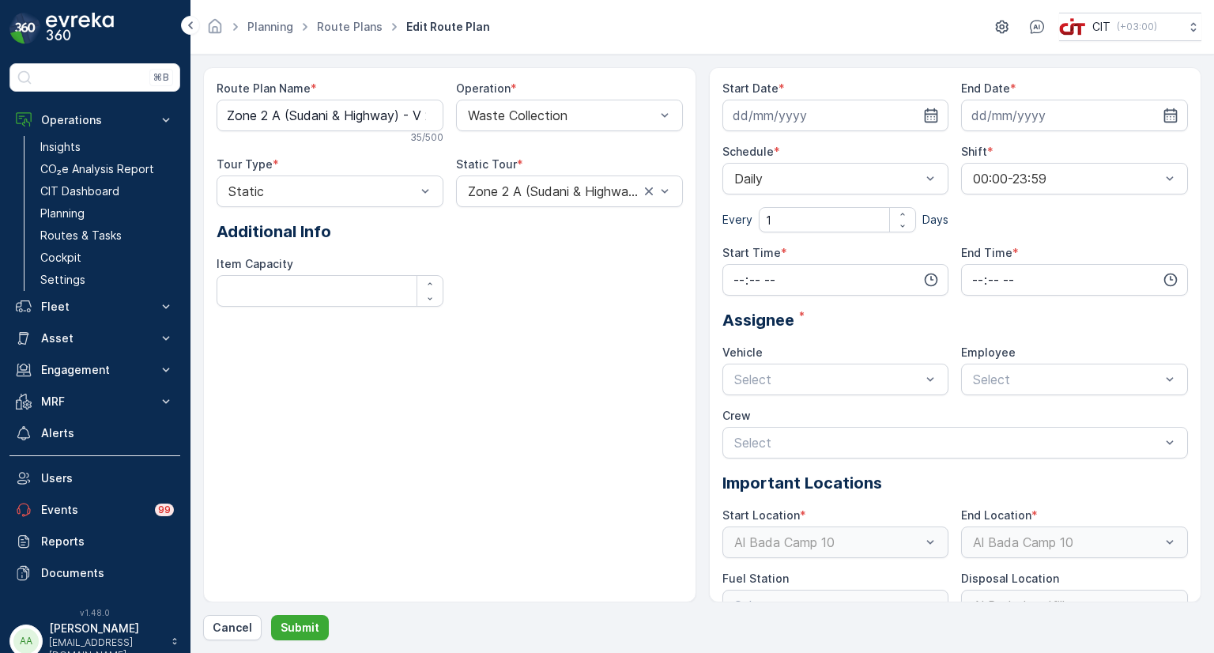
type input "[DATE]"
type input "13:00"
type input "18:00"
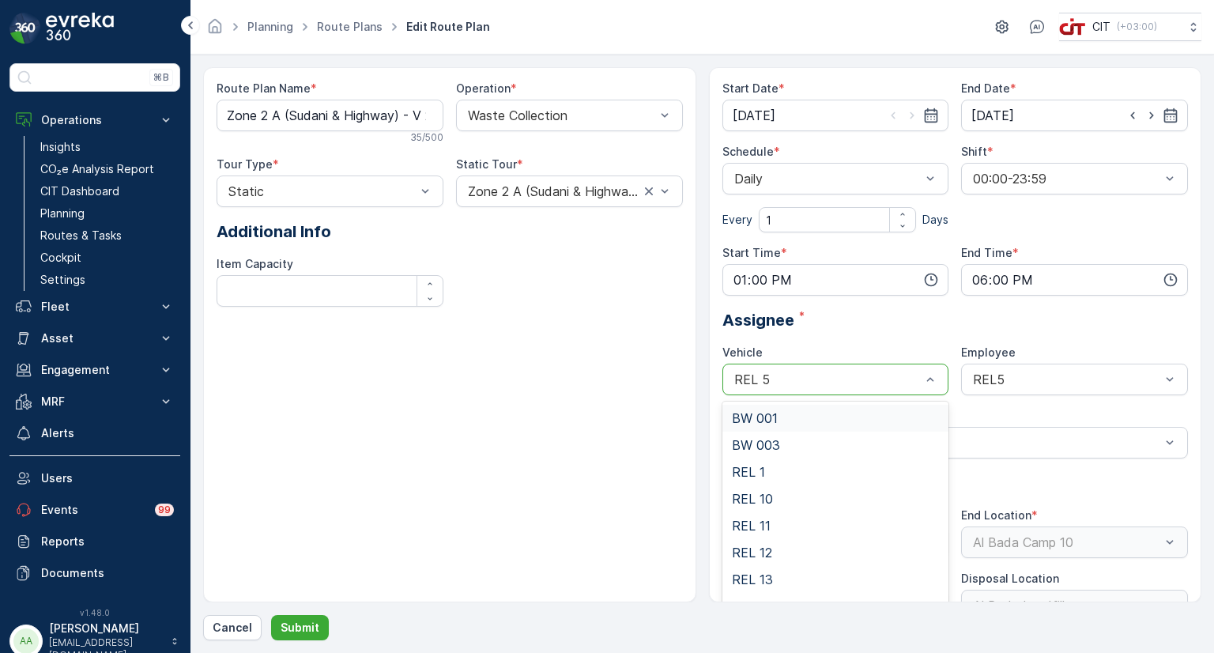
click at [821, 375] on div at bounding box center [827, 379] width 190 height 14
click at [771, 454] on div "REL 4" at bounding box center [836, 461] width 208 height 14
click at [1050, 386] on div "REL5" at bounding box center [1074, 379] width 227 height 32
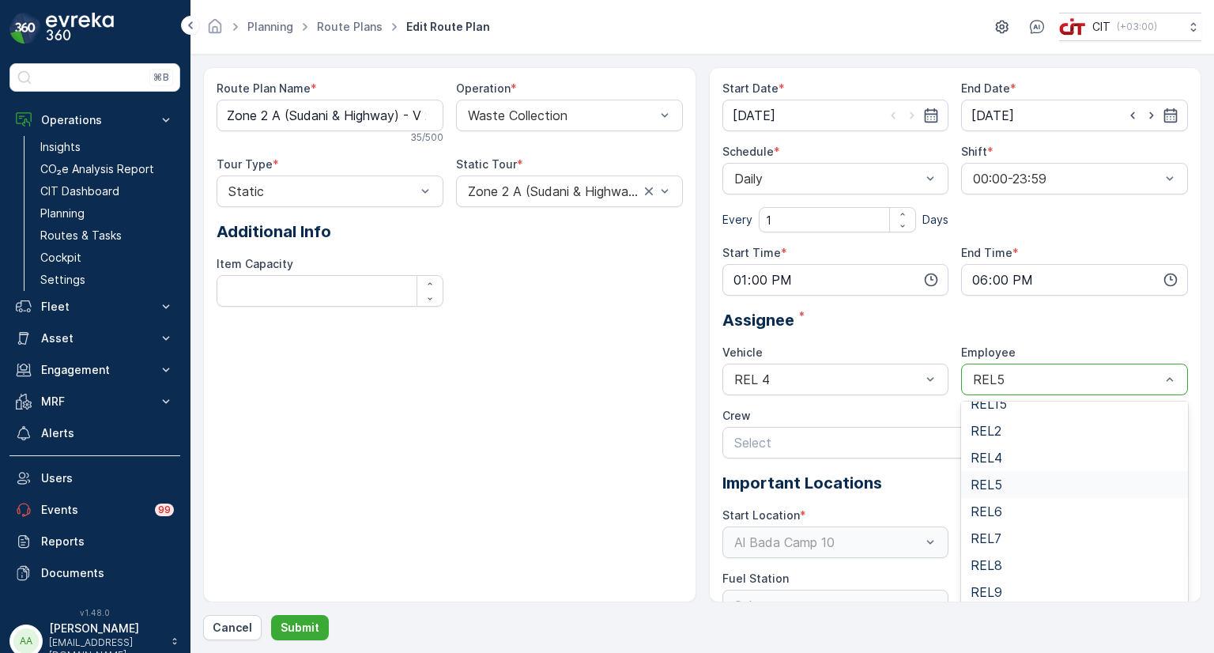
scroll to position [230, 0]
click at [1000, 453] on div "REL4" at bounding box center [1074, 457] width 208 height 14
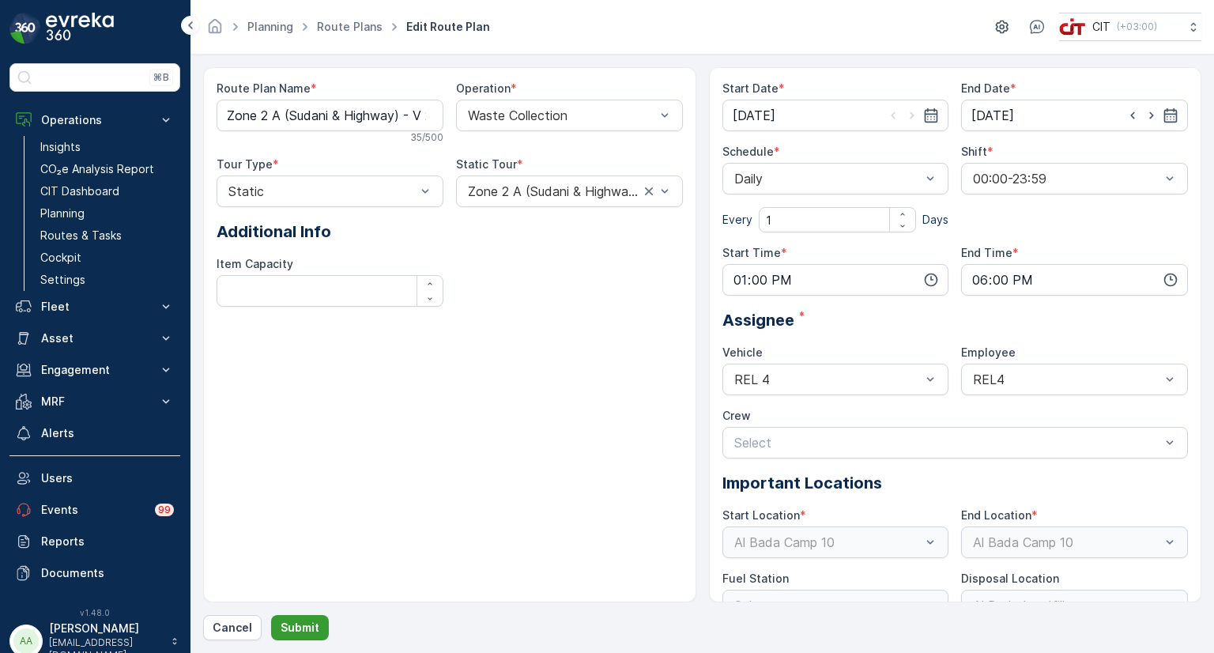
click at [289, 630] on p "Submit" at bounding box center [300, 627] width 39 height 16
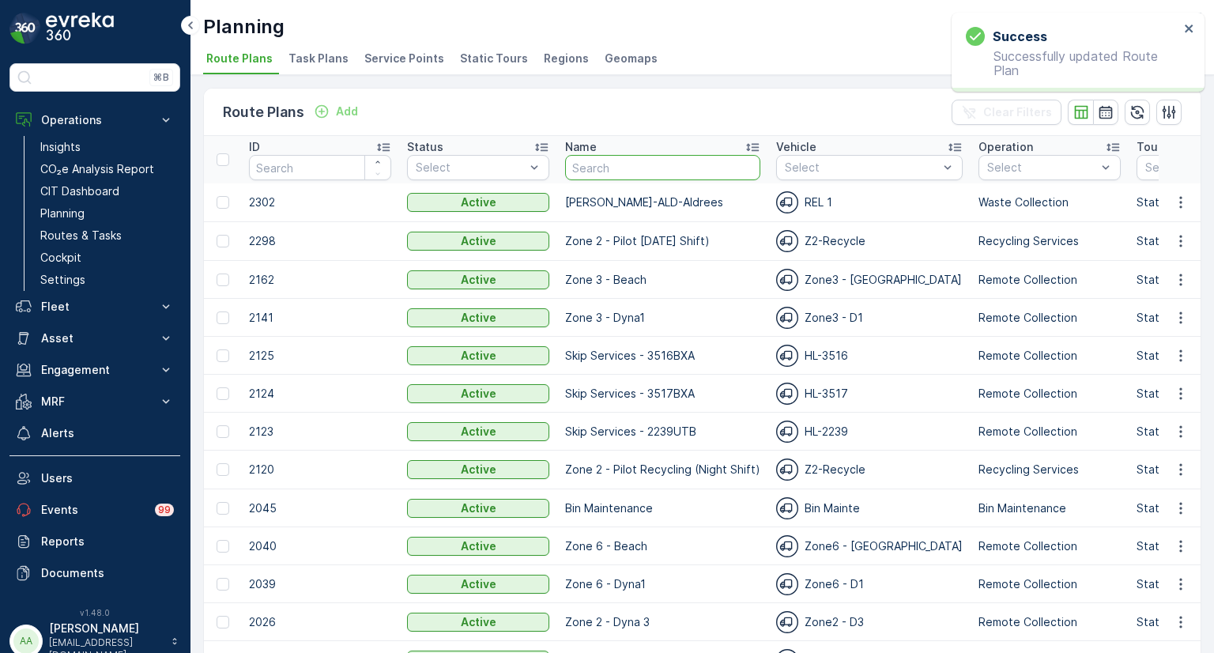
click at [612, 161] on input "text" at bounding box center [662, 167] width 195 height 25
paste input "Zone 2 A"
type input "Zone 2 A"
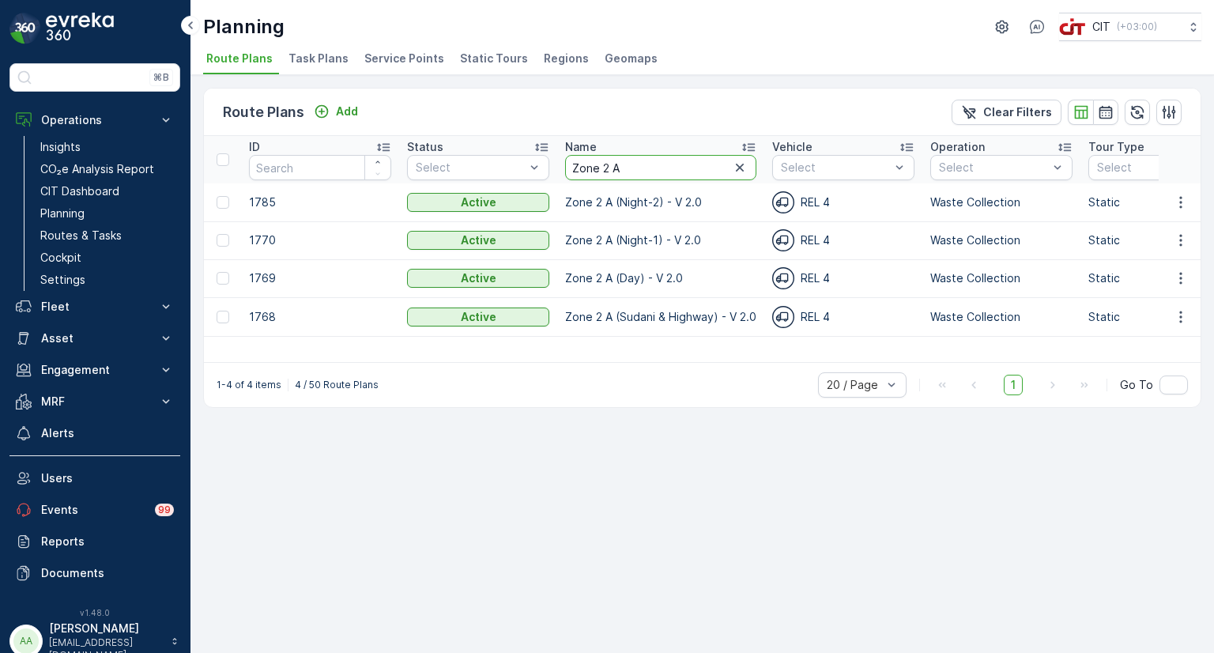
click at [626, 168] on input "Zone 2 A" at bounding box center [660, 167] width 191 height 25
type input "Zone 2 b"
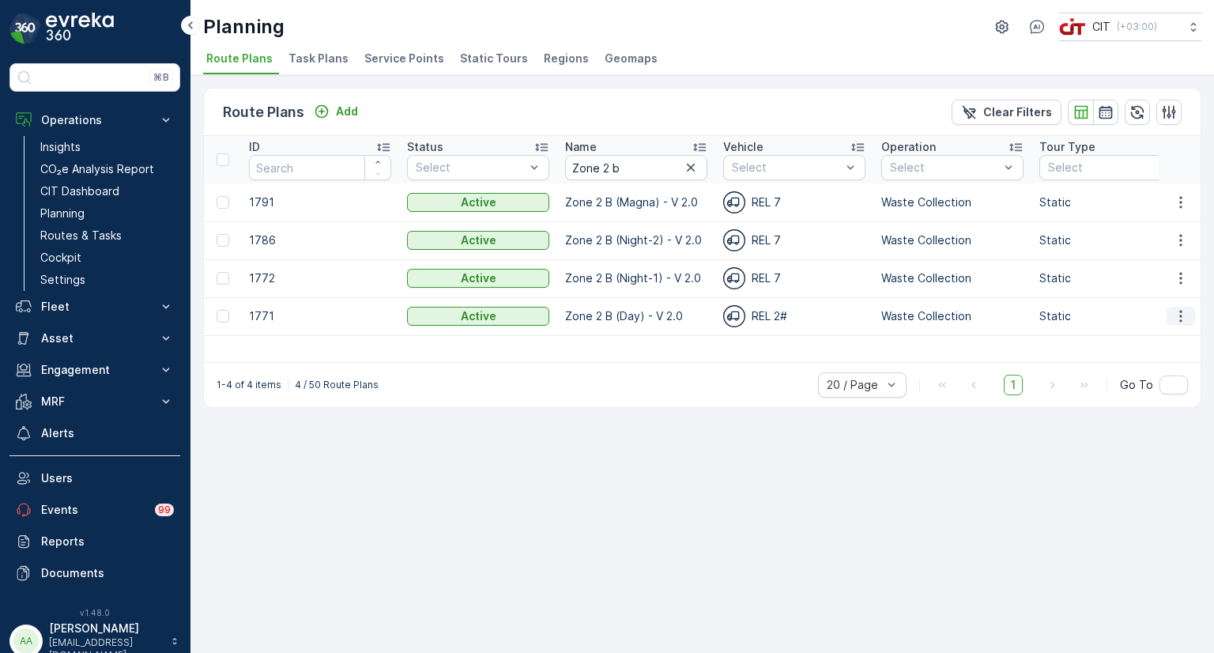
click at [1181, 314] on icon "button" at bounding box center [1181, 316] width 16 height 16
click at [1148, 339] on span "Edit Route Plan" at bounding box center [1165, 339] width 81 height 16
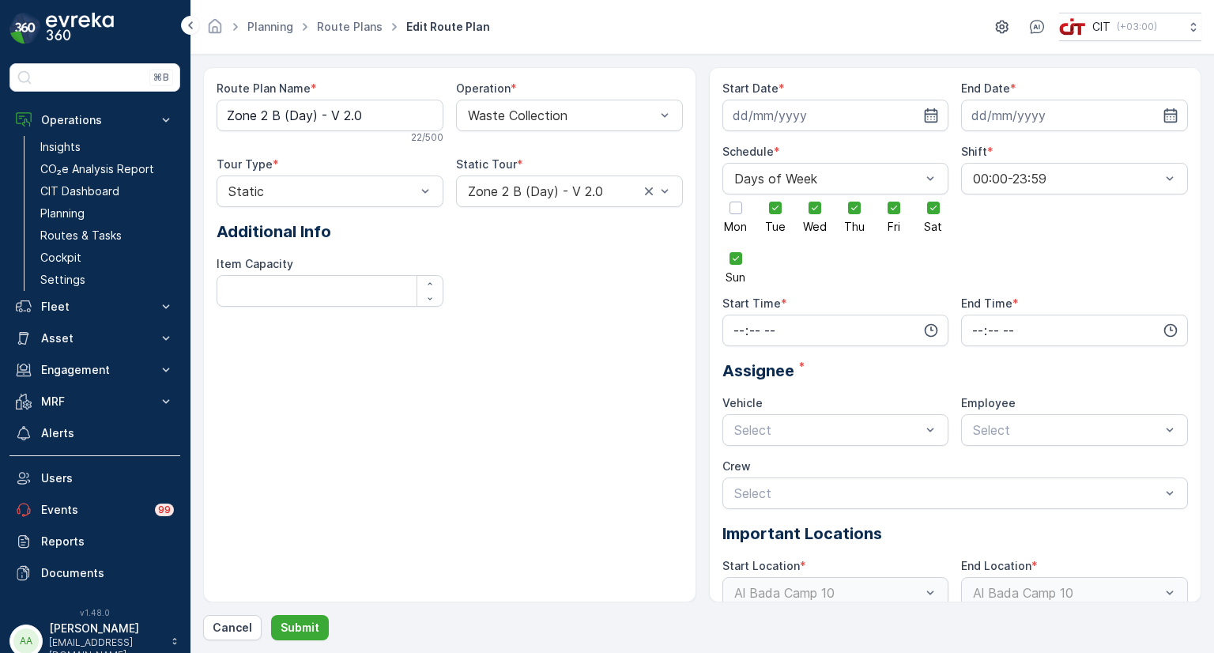
type input "[DATE]"
type input "06:01"
type input "17:59"
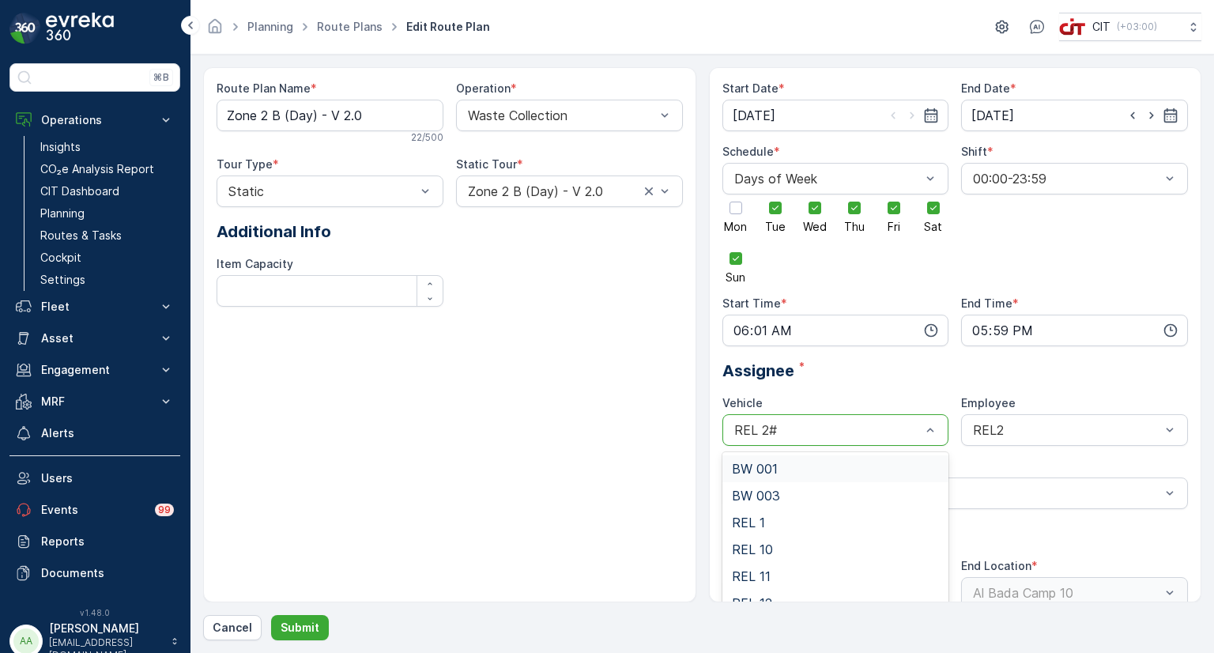
click at [809, 425] on div at bounding box center [827, 430] width 190 height 14
click at [778, 587] on div "REL 7" at bounding box center [835, 598] width 227 height 27
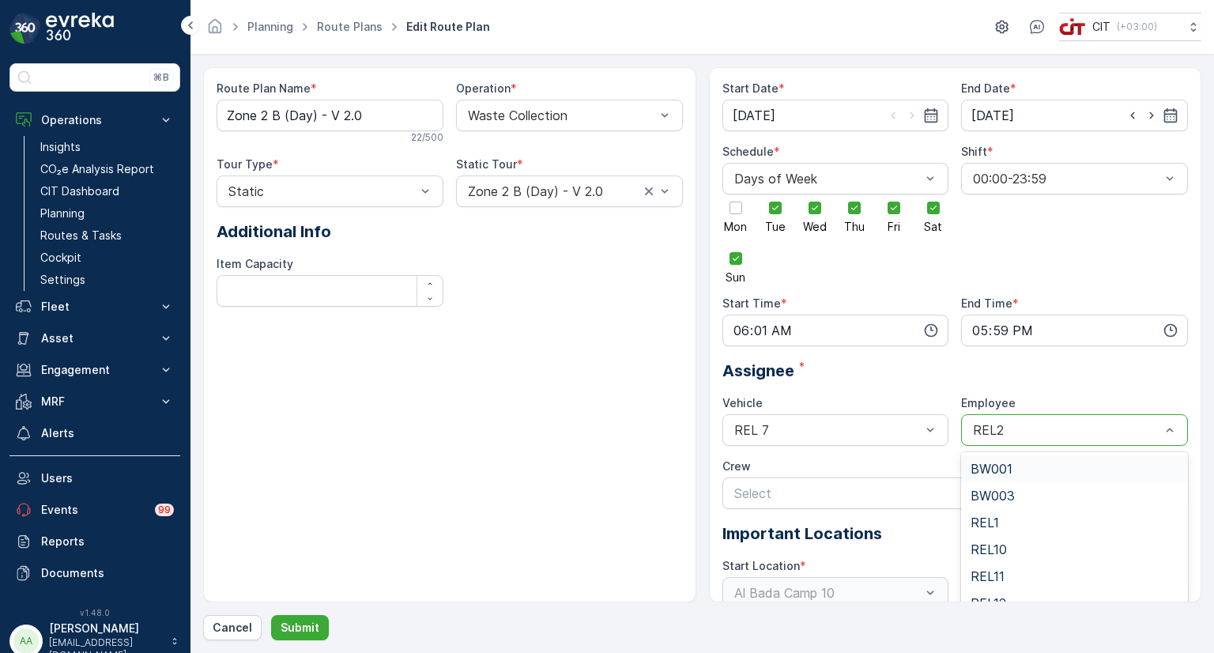
click at [1035, 427] on div at bounding box center [1066, 430] width 190 height 14
click at [1000, 540] on div "REL7" at bounding box center [1074, 541] width 208 height 14
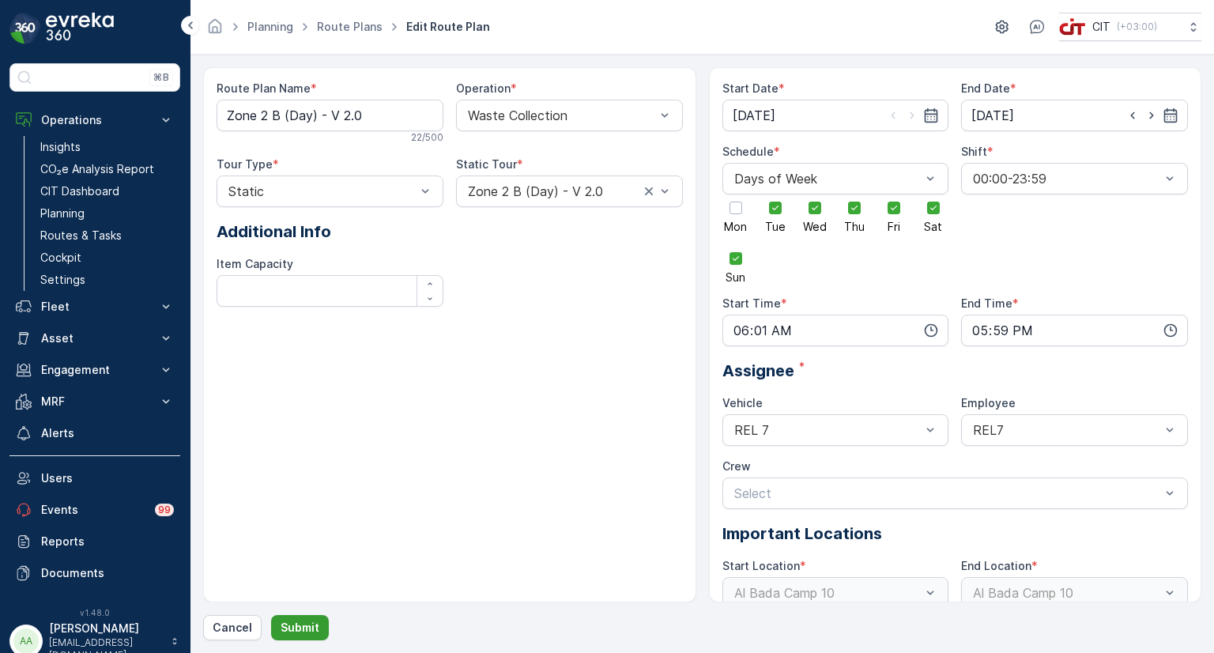
click at [294, 630] on p "Submit" at bounding box center [300, 627] width 39 height 16
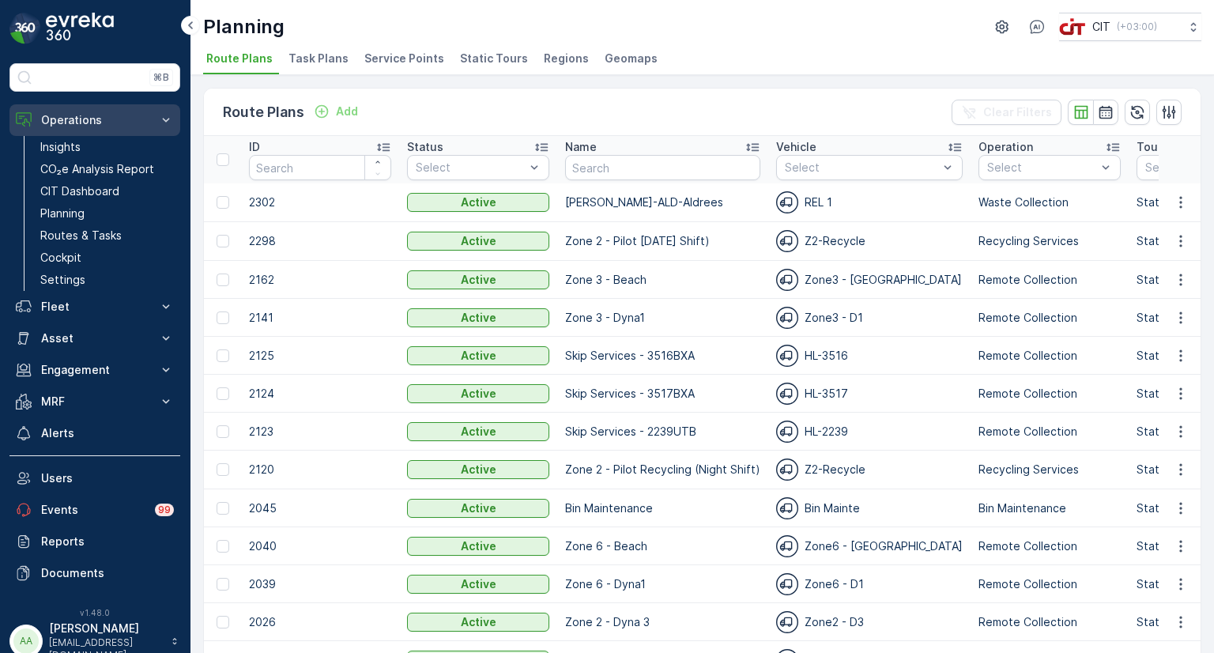
click at [60, 108] on button "Operations" at bounding box center [94, 120] width 171 height 32
